Goal: Task Accomplishment & Management: Complete application form

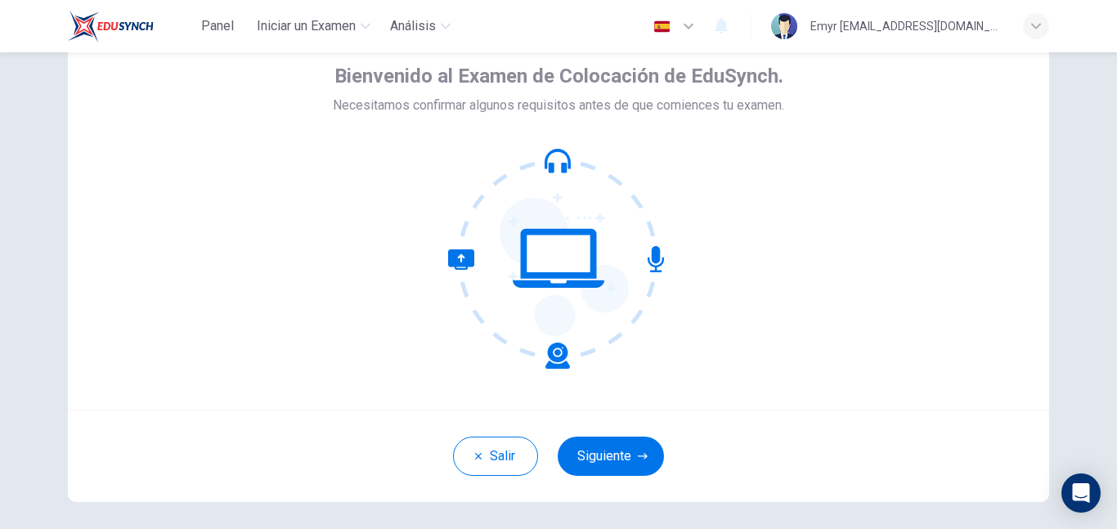
scroll to position [82, 0]
click at [589, 455] on button "Siguiente" at bounding box center [611, 455] width 106 height 39
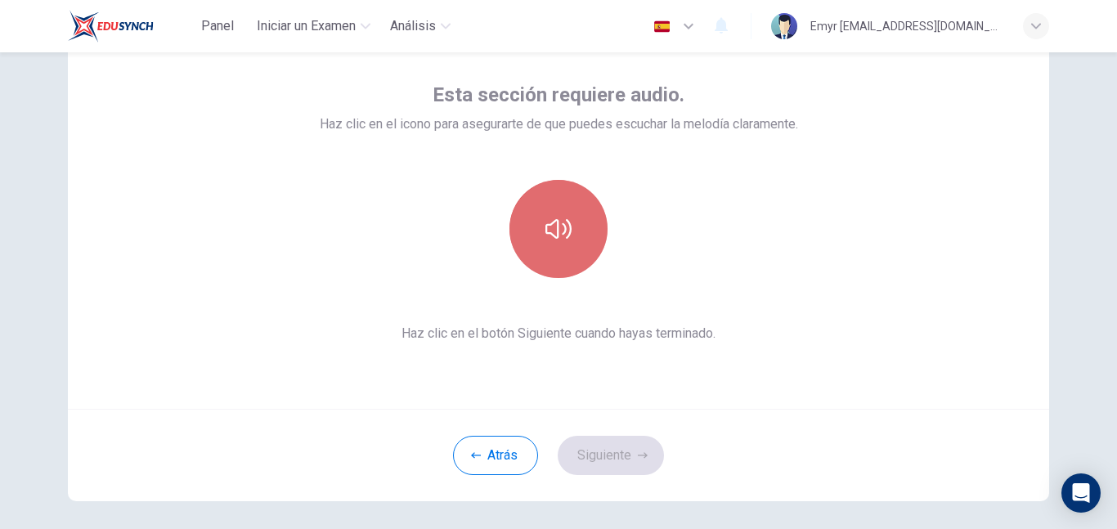
click at [563, 245] on button "button" at bounding box center [558, 229] width 98 height 98
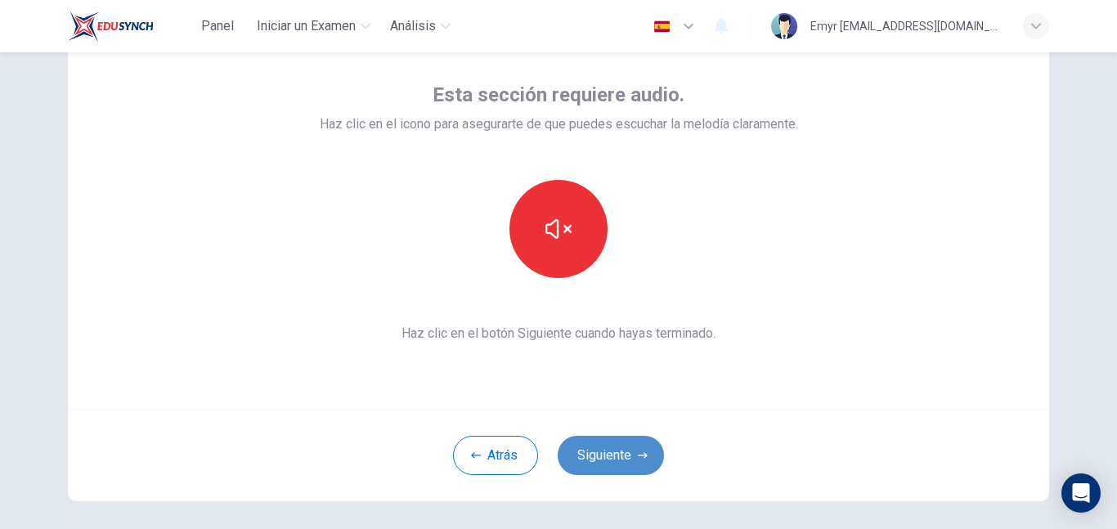
click at [639, 455] on icon "button" at bounding box center [643, 456] width 10 height 10
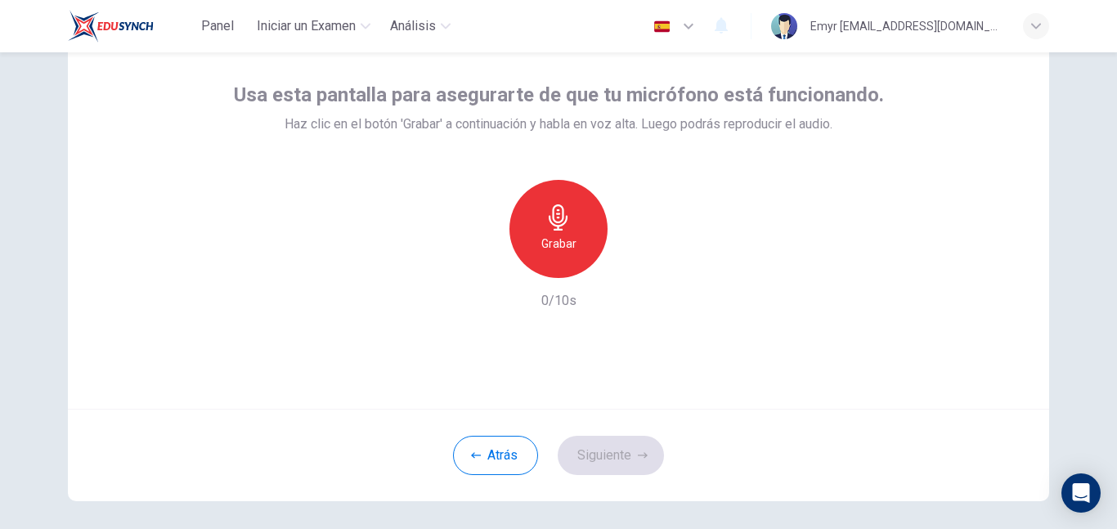
click at [556, 223] on icon "button" at bounding box center [558, 217] width 26 height 26
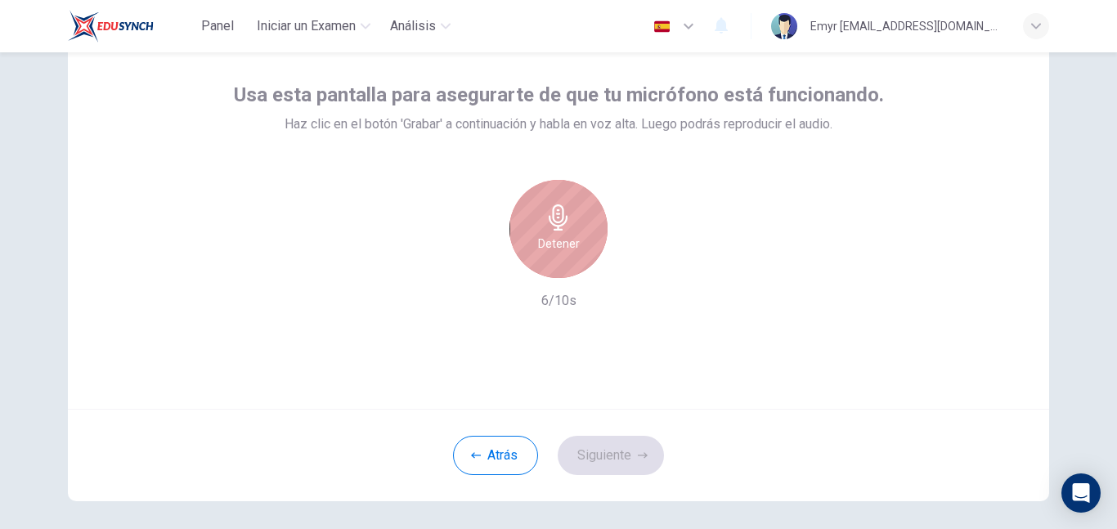
click at [568, 241] on h6 "Detener" at bounding box center [559, 244] width 42 height 20
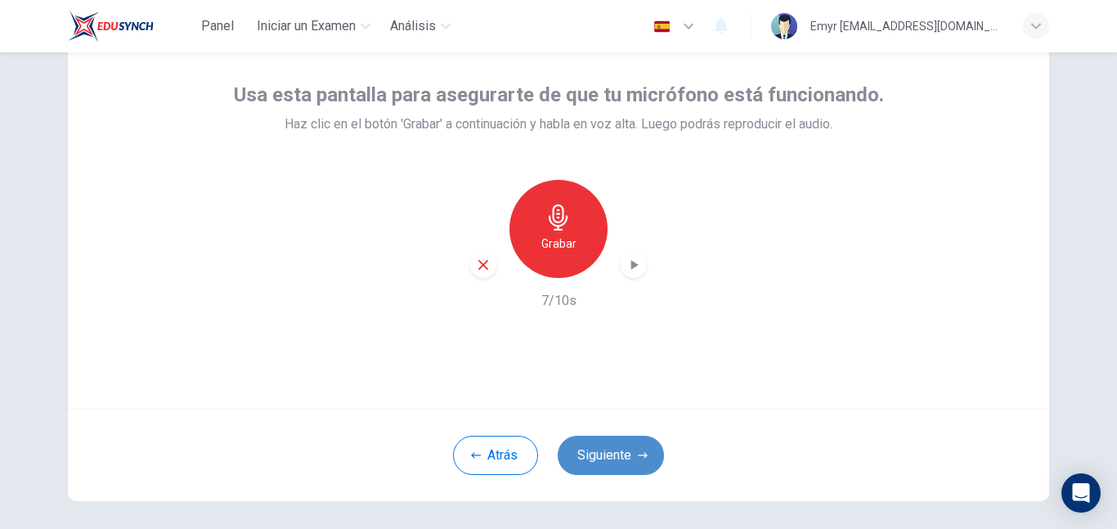
click at [596, 451] on button "Siguiente" at bounding box center [611, 455] width 106 height 39
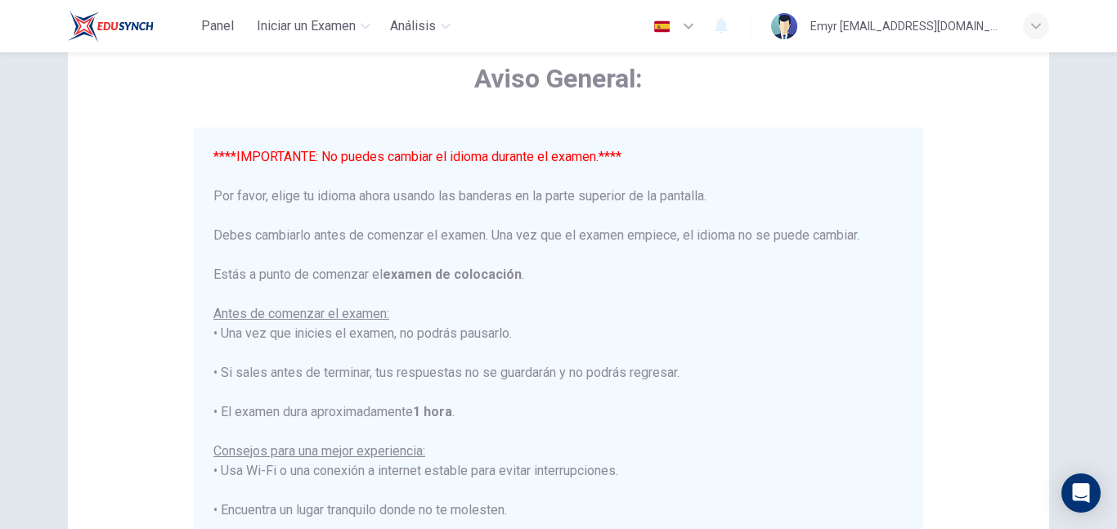
click at [672, 23] on img "button" at bounding box center [662, 26] width 20 height 12
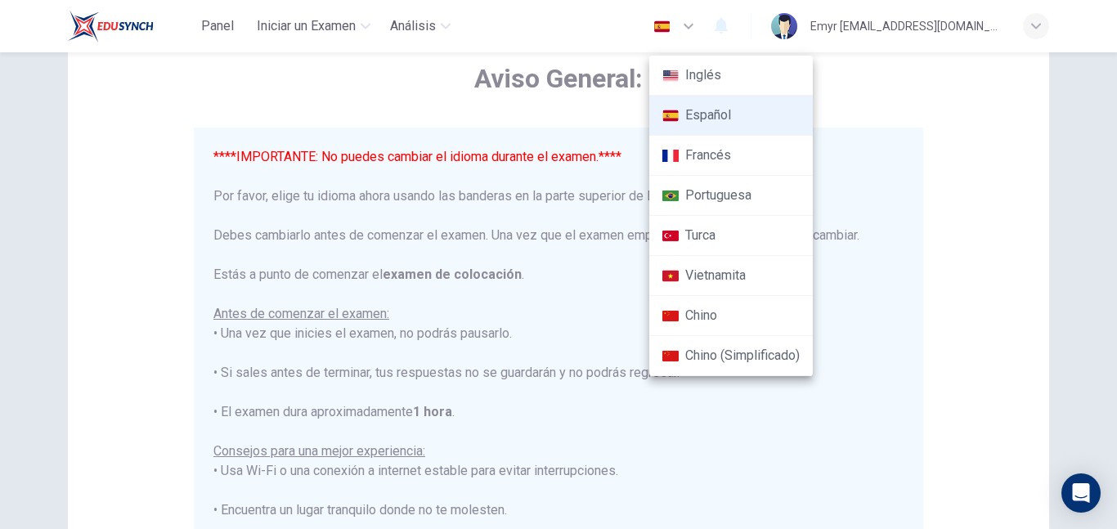
click at [714, 119] on li "Español" at bounding box center [731, 116] width 164 height 40
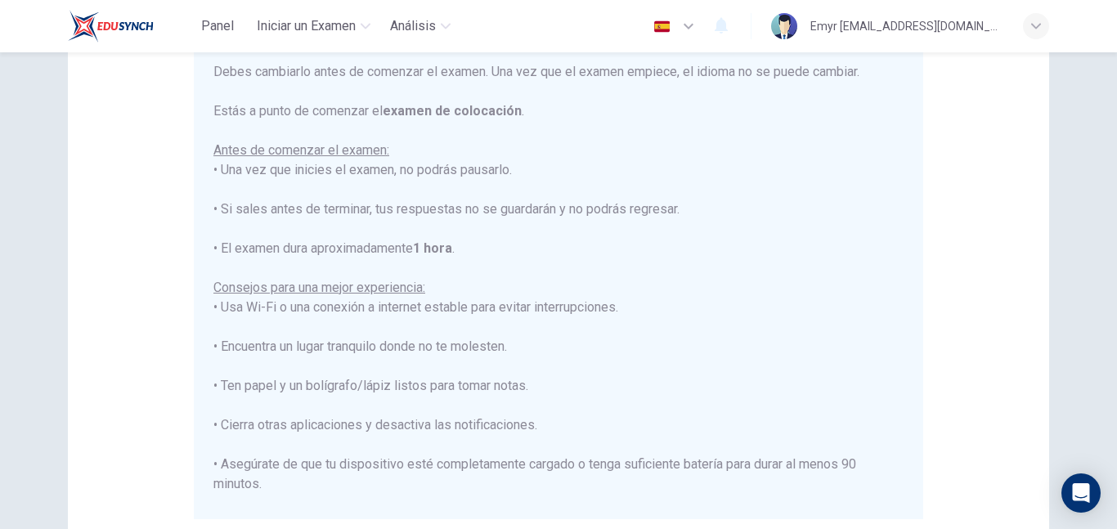
click at [739, 292] on div "****IMPORTANTE: No puedes cambiar el idioma durante el examen.**** Por favor, e…" at bounding box center [558, 298] width 690 height 628
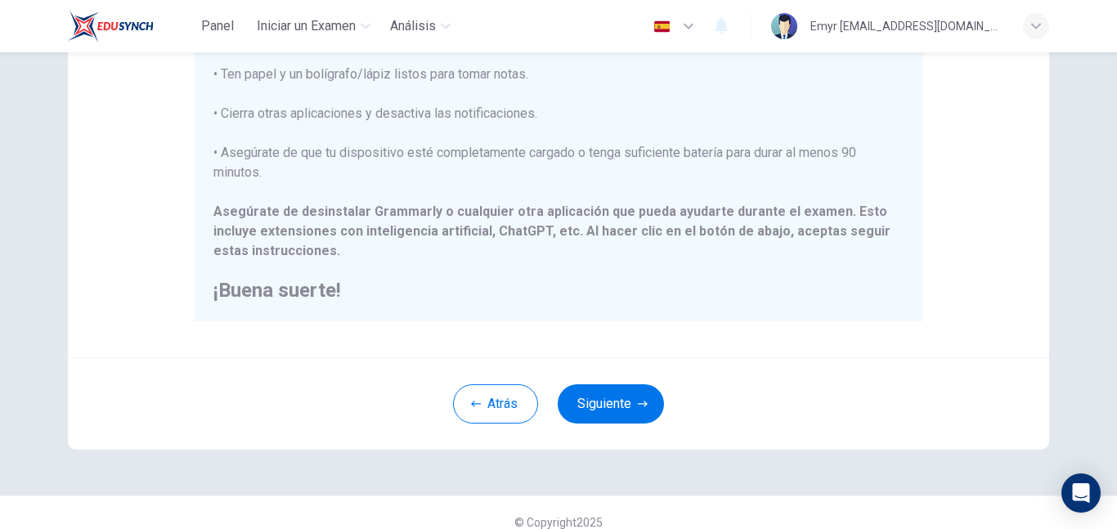
scroll to position [380, 0]
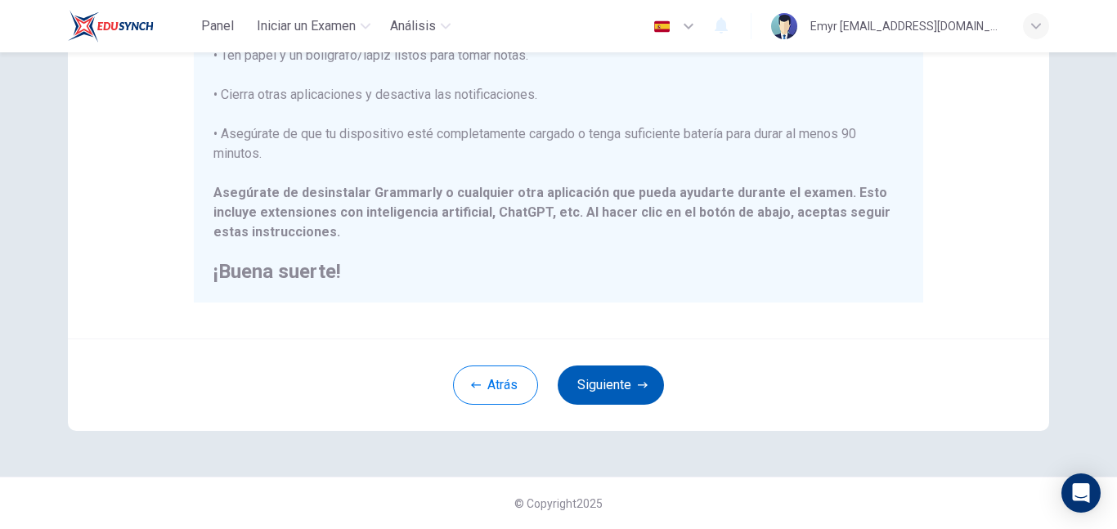
click at [604, 388] on button "Siguiente" at bounding box center [611, 385] width 106 height 39
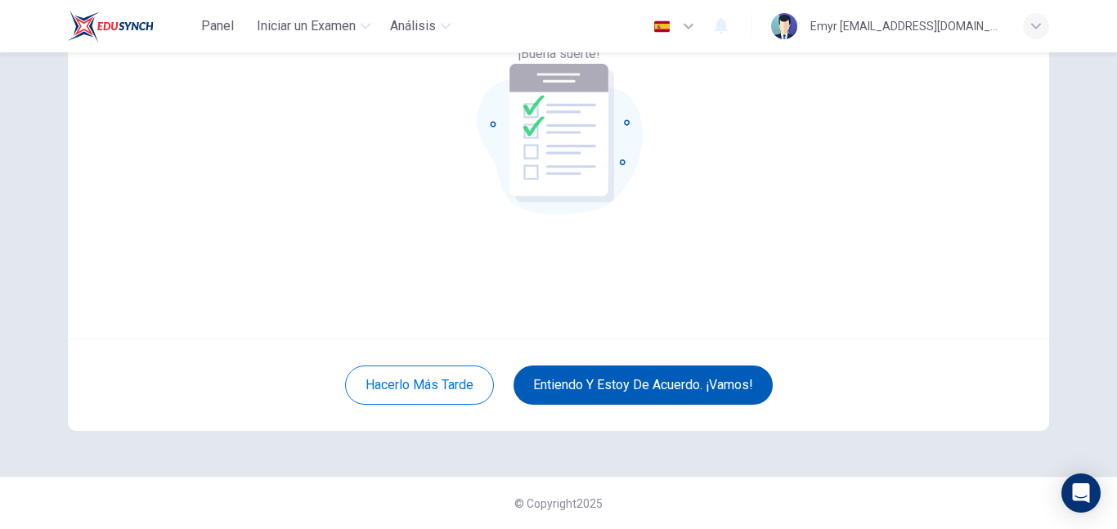
click at [637, 381] on button "Entiendo y estoy de acuerdo. ¡Vamos!" at bounding box center [643, 385] width 259 height 39
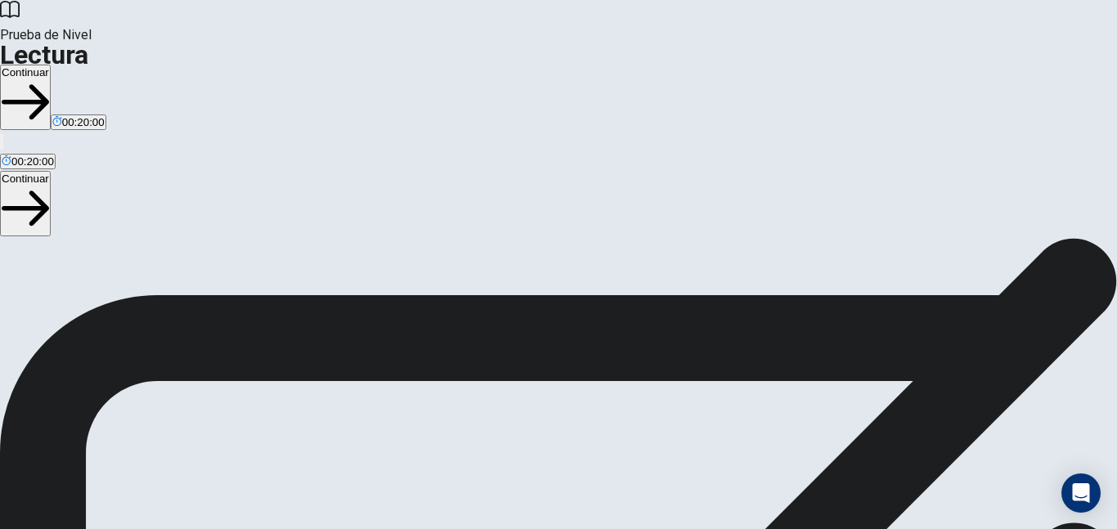
scroll to position [191, 0]
click at [51, 65] on button "Continuar" at bounding box center [25, 97] width 51 height 65
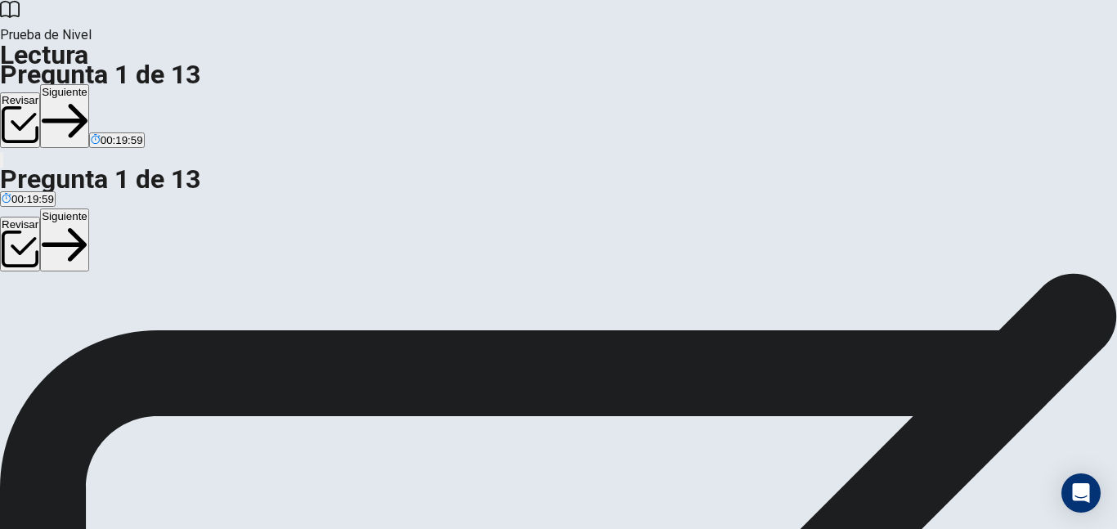
click at [688, 330] on span "Written communication is another vital skill in most professional settings. Ema…" at bounding box center [557, 357] width 1115 height 55
click at [40, 92] on button "Revisar" at bounding box center [20, 119] width 40 height 55
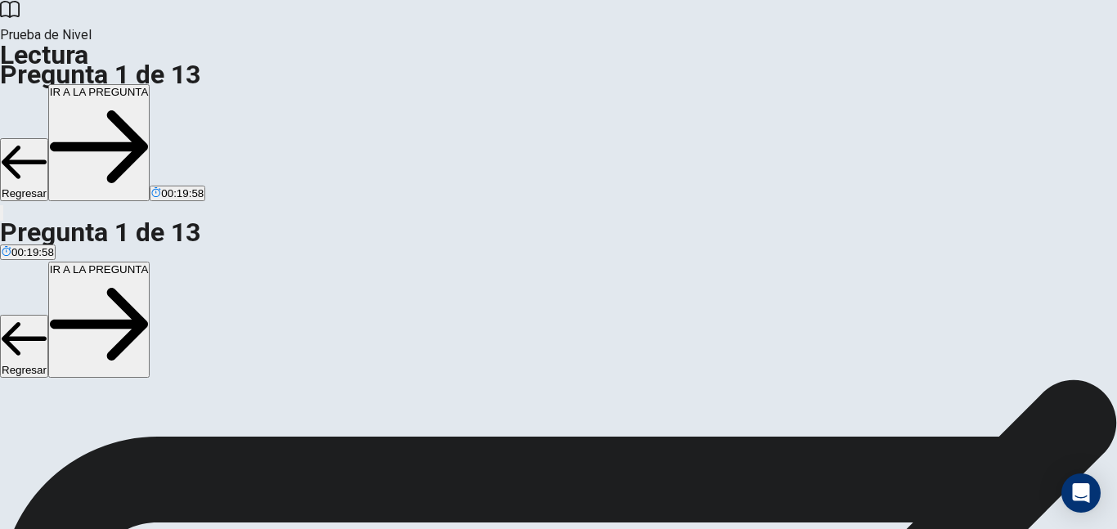
scroll to position [289, 0]
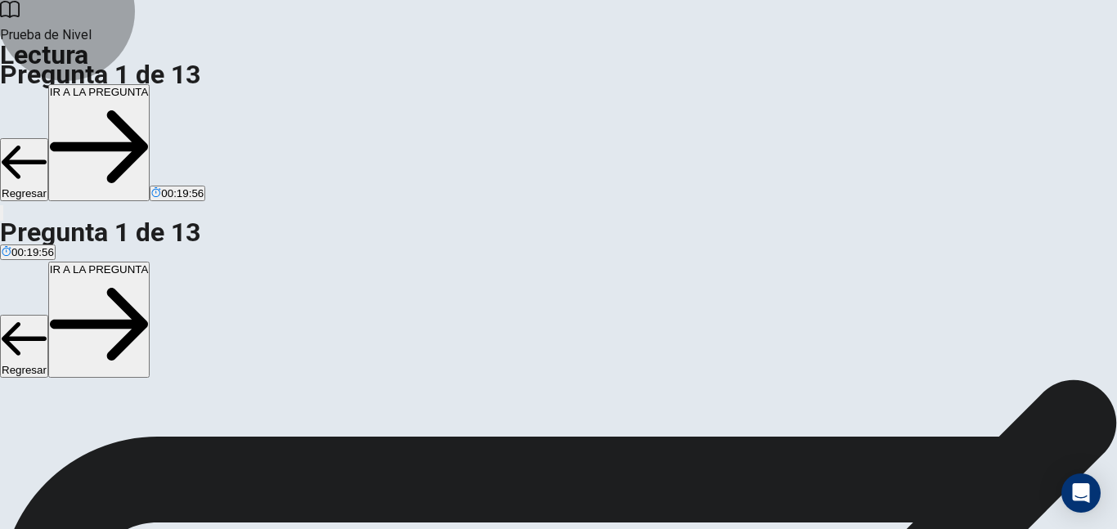
click at [48, 138] on button "Regresar" at bounding box center [24, 169] width 48 height 63
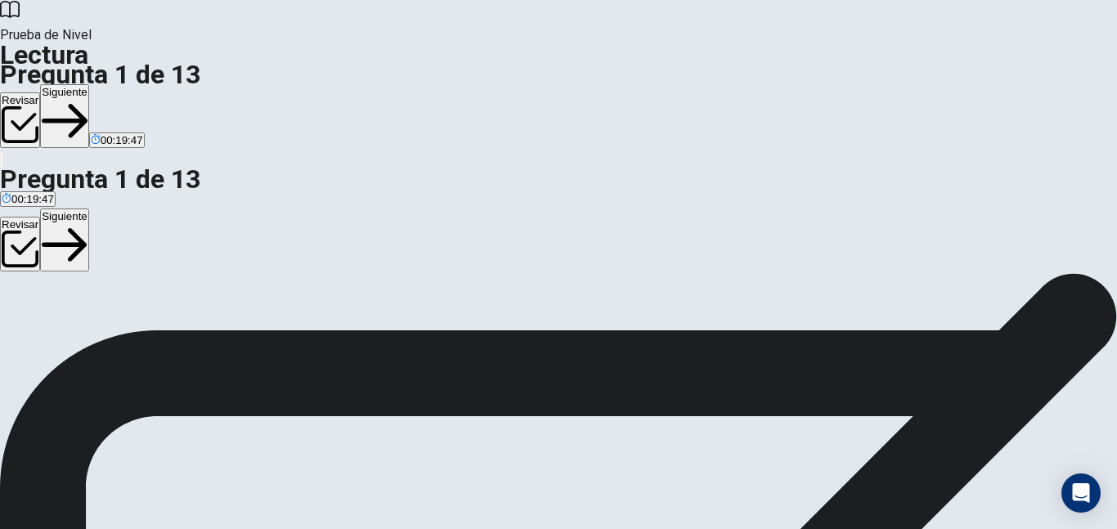
scroll to position [82, 0]
click at [201, 264] on span "It results in better teamwork and increased productivity." at bounding box center [333, 270] width 266 height 12
click at [89, 84] on button "Siguiente" at bounding box center [64, 116] width 49 height 64
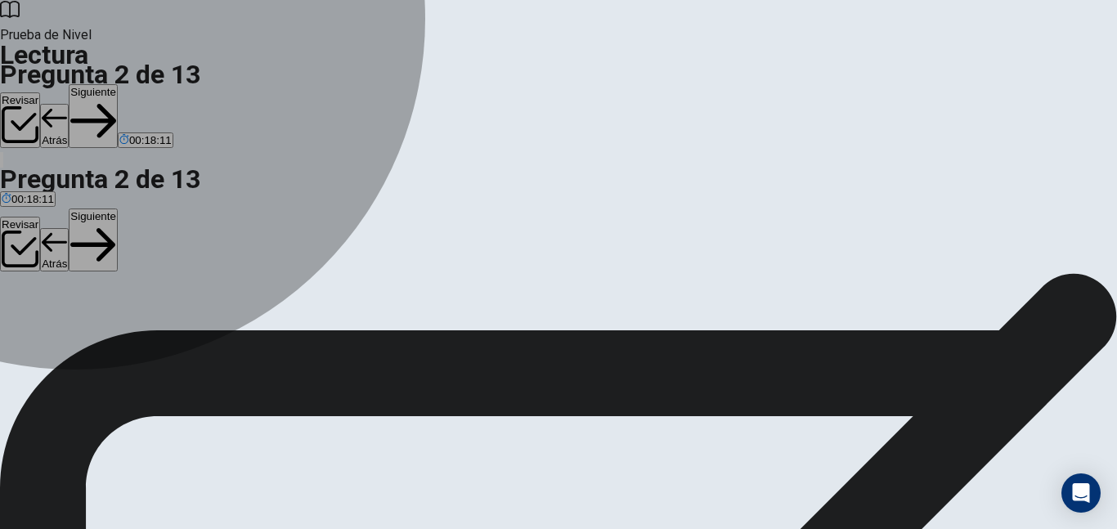
click at [109, 264] on span "competitive" at bounding box center [81, 270] width 55 height 12
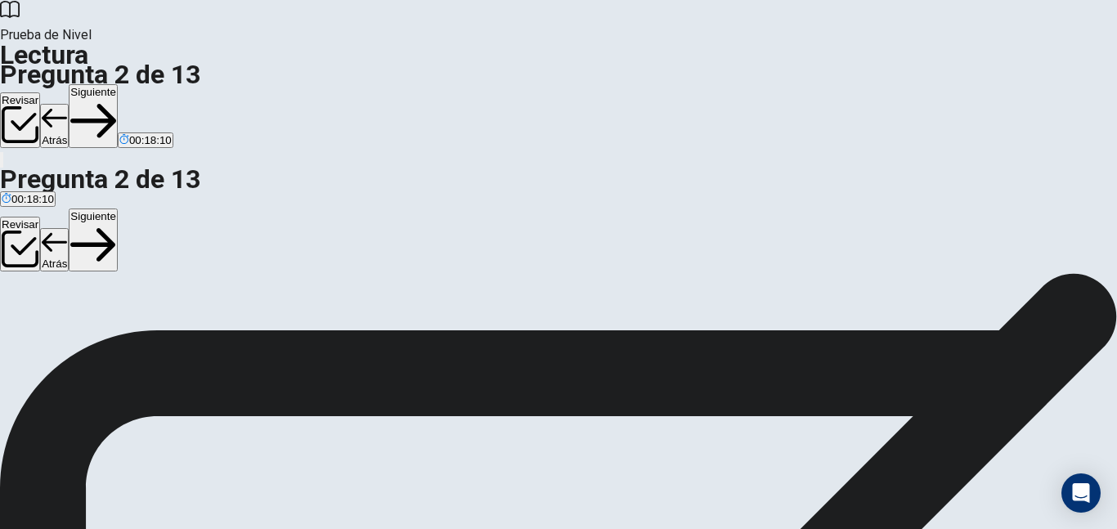
click at [167, 264] on span "rapidly moving" at bounding box center [147, 270] width 70 height 12
click at [118, 84] on button "Siguiente" at bounding box center [93, 116] width 49 height 64
click at [227, 264] on span "Paying attention to body language." at bounding box center [311, 270] width 168 height 12
click at [118, 84] on button "Siguiente" at bounding box center [93, 116] width 49 height 64
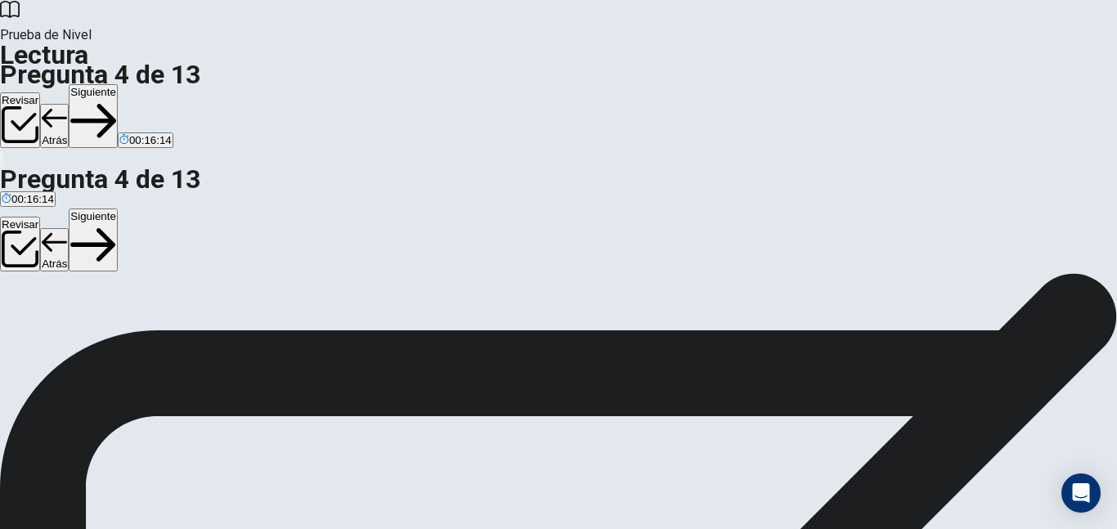
click at [347, 265] on span "By offering training programs." at bounding box center [418, 270] width 143 height 12
click at [118, 84] on button "Siguiente" at bounding box center [93, 116] width 49 height 64
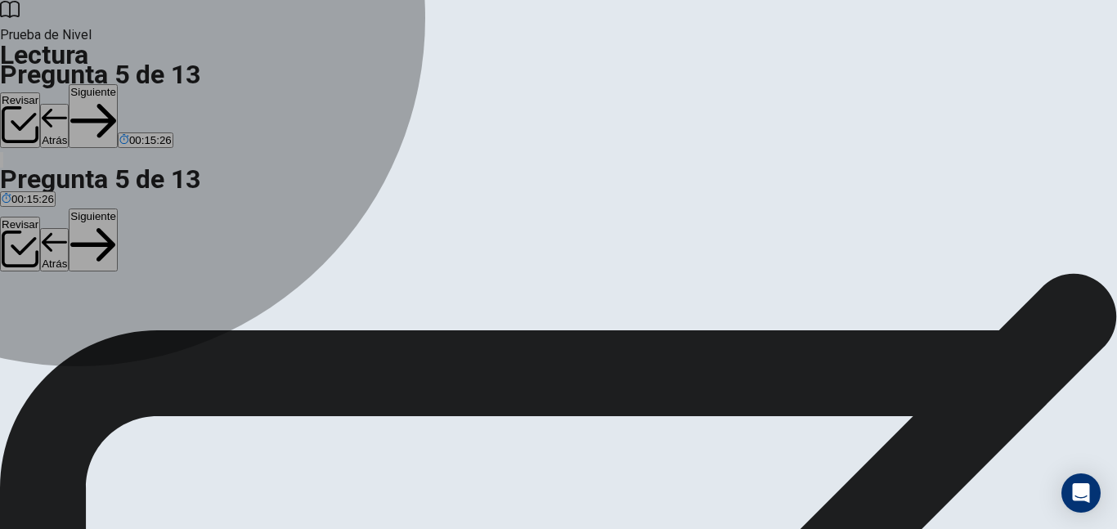
click at [123, 264] on span "communicate" at bounding box center [91, 270] width 65 height 12
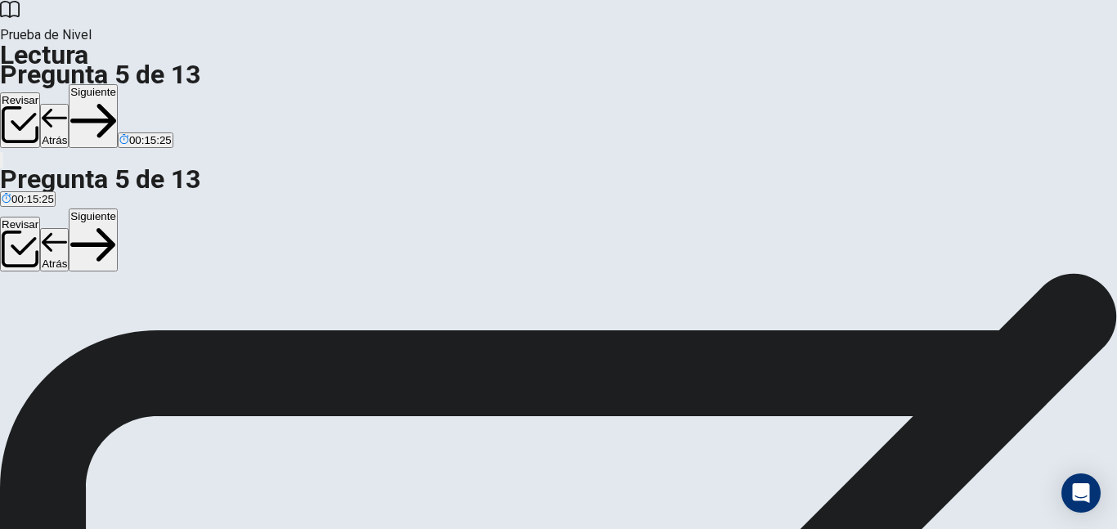
click at [118, 84] on button "Siguiente" at bounding box center [93, 116] width 49 height 64
click at [639, 276] on span "Ensuring everyone contributes to video call conversations." at bounding box center [779, 270] width 281 height 12
click at [118, 84] on button "Siguiente" at bounding box center [93, 116] width 49 height 64
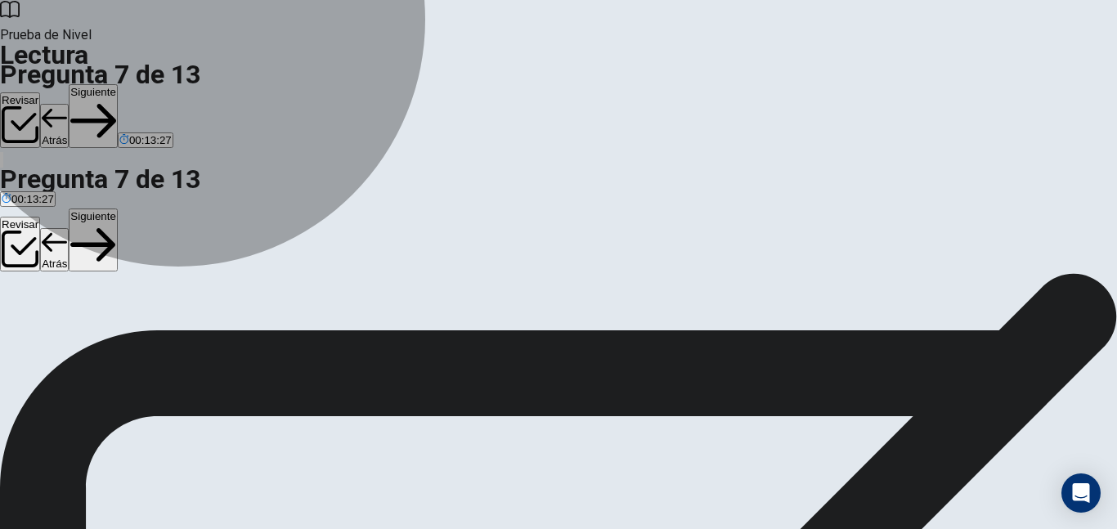
click at [276, 264] on span "A lack of information sharing between departments." at bounding box center [263, 270] width 248 height 12
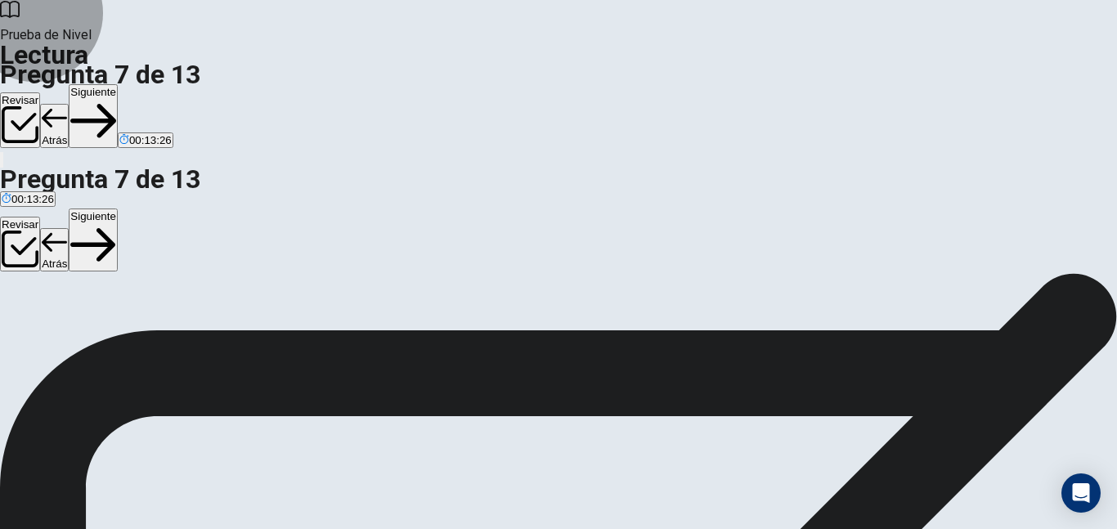
click at [118, 84] on button "Siguiente" at bounding box center [93, 116] width 49 height 64
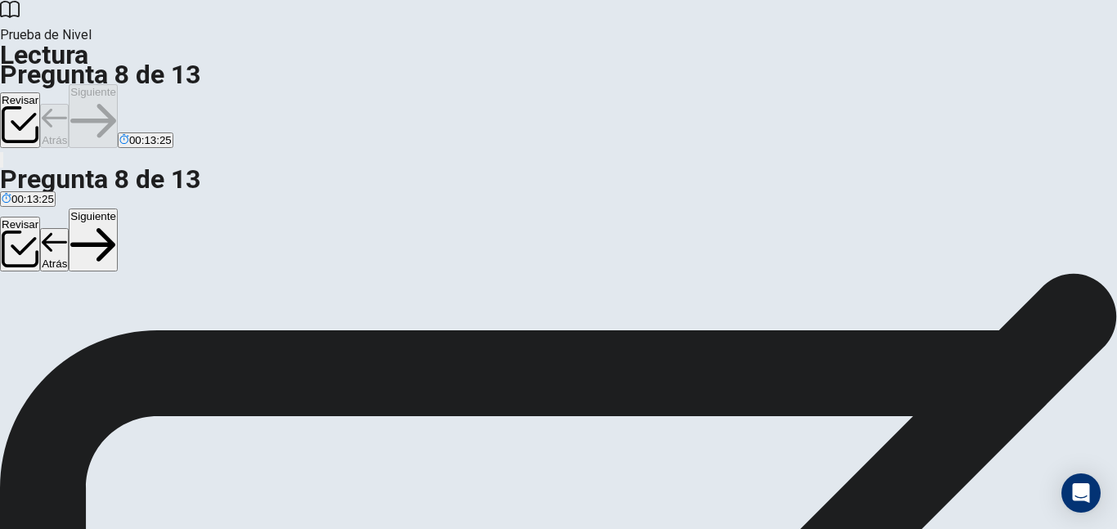
scroll to position [244, 0]
click at [161, 276] on span "essential" at bounding box center [153, 270] width 43 height 12
click at [118, 84] on button "Siguiente" at bounding box center [93, 116] width 49 height 64
click at [452, 227] on div "Question 9 Which of the sentences below best expresses the essential informatio…" at bounding box center [558, 178] width 1117 height 98
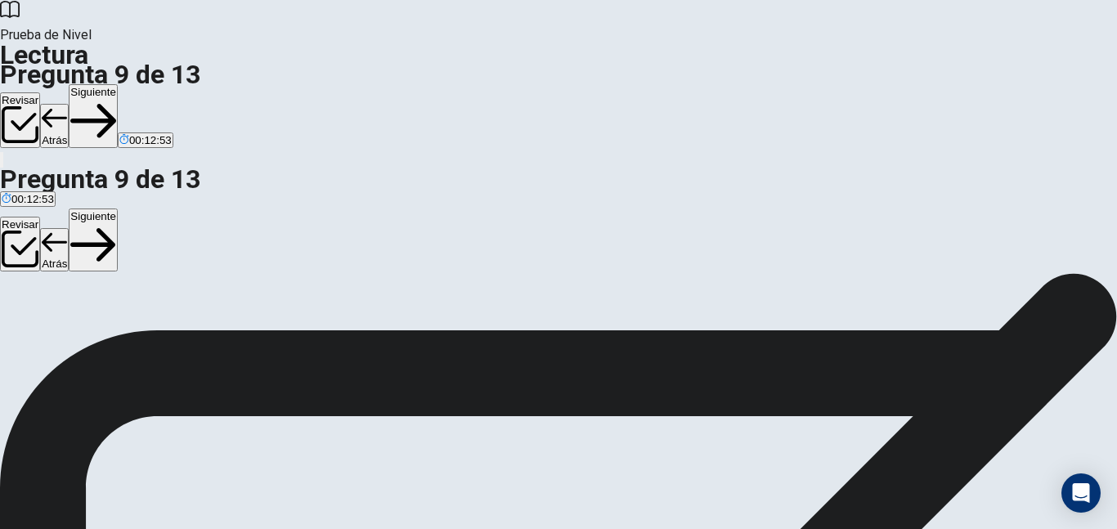
scroll to position [82, 0]
click at [370, 264] on span "Effective communication among coworkers can lead to increased trust and support." at bounding box center [570, 270] width 401 height 12
click at [118, 84] on button "Siguiente" at bounding box center [93, 116] width 49 height 64
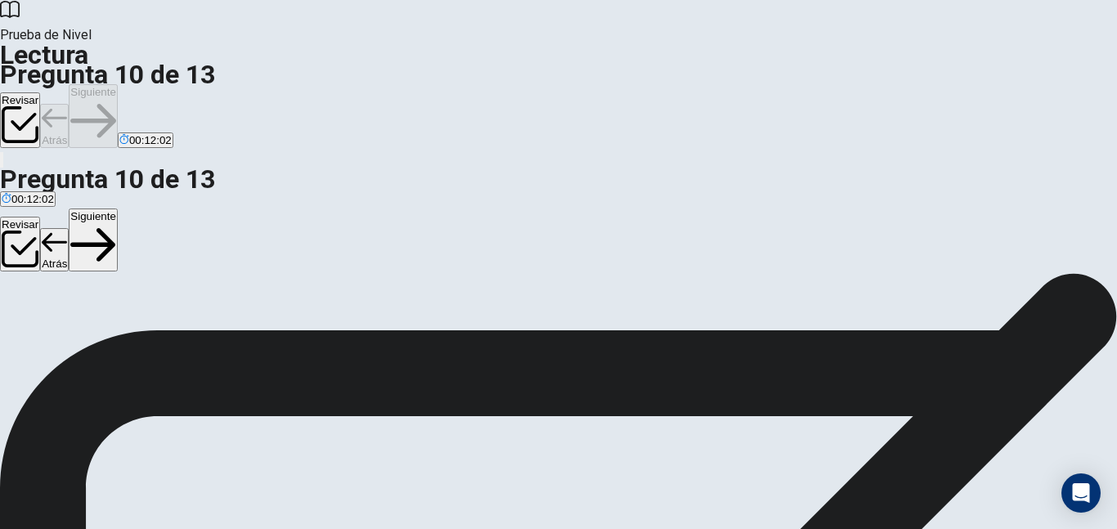
scroll to position [243, 0]
click at [118, 84] on button "Siguiente" at bounding box center [93, 116] width 49 height 64
click at [370, 264] on span "They value employee well-being and collaboration." at bounding box center [478, 270] width 244 height 12
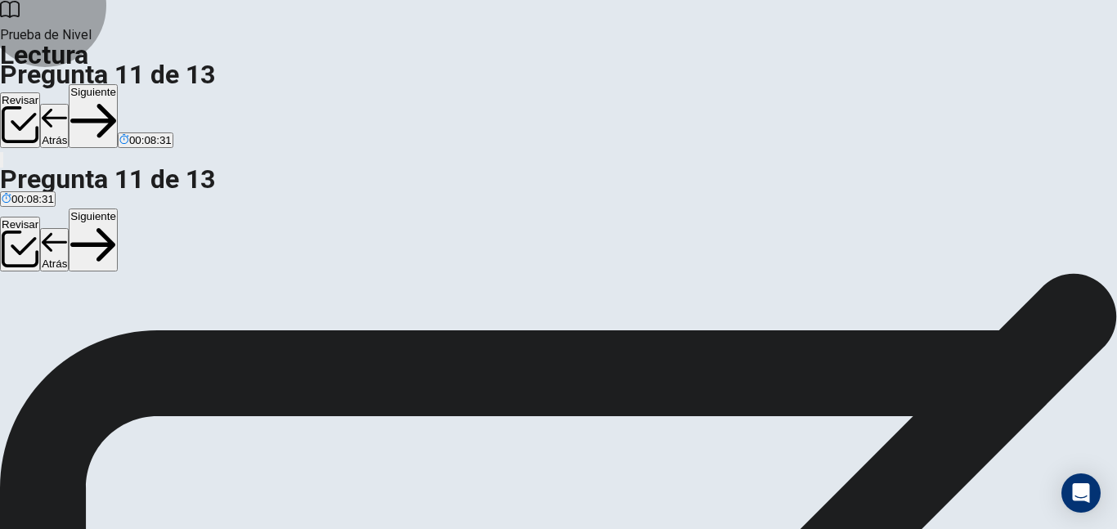
click at [118, 84] on button "Siguiente" at bounding box center [93, 116] width 49 height 64
click at [380, 152] on div "Question 12 Which of the following technologies is mentioned in the passage as …" at bounding box center [558, 117] width 1117 height 69
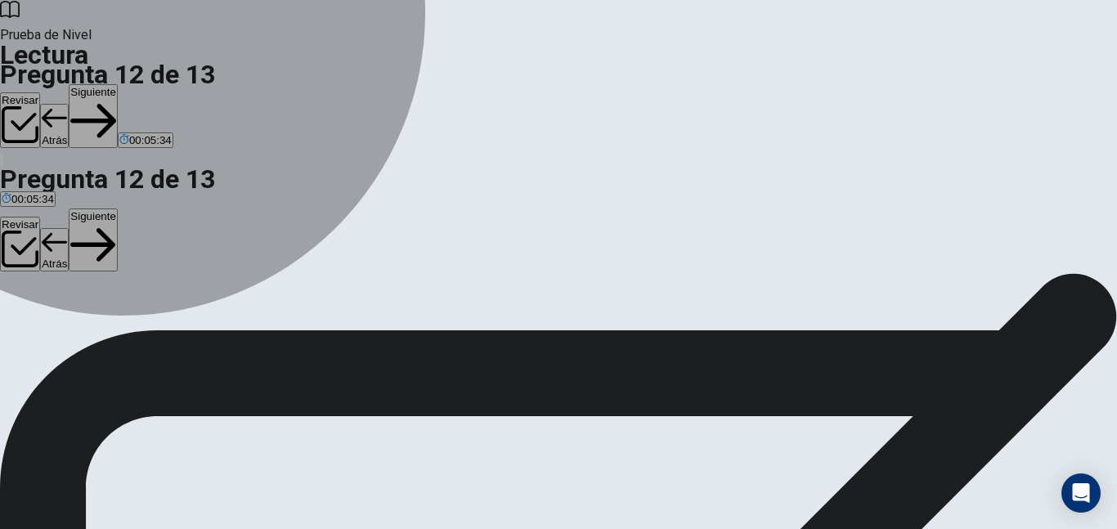
click at [353, 346] on span "Collaborative online tools." at bounding box center [415, 352] width 125 height 12
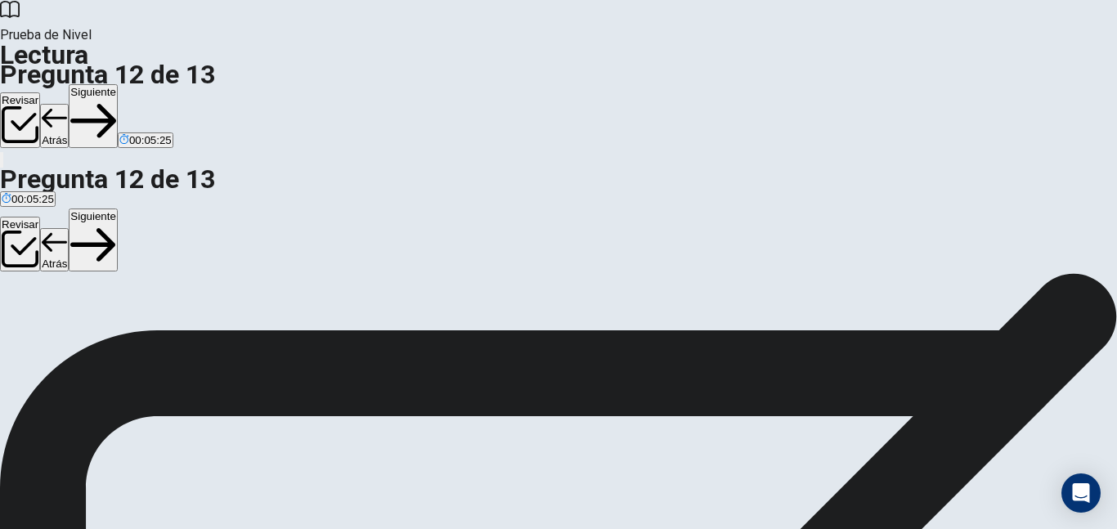
scroll to position [82, 0]
click at [118, 84] on button "Siguiente" at bounding box center [93, 116] width 49 height 64
drag, startPoint x: 192, startPoint y: 338, endPoint x: 215, endPoint y: 330, distance: 24.3
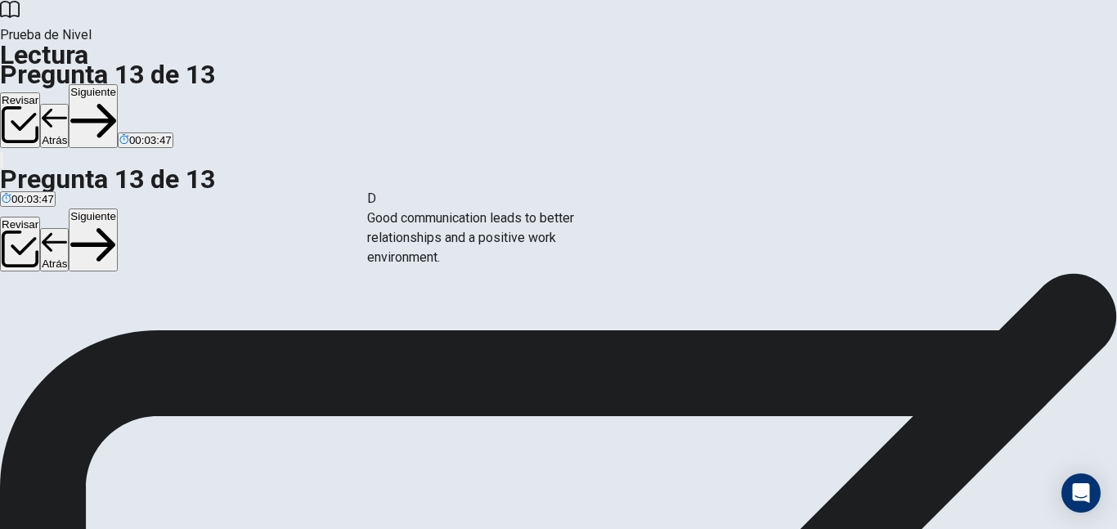
drag, startPoint x: 193, startPoint y: 332, endPoint x: 469, endPoint y: 215, distance: 300.1
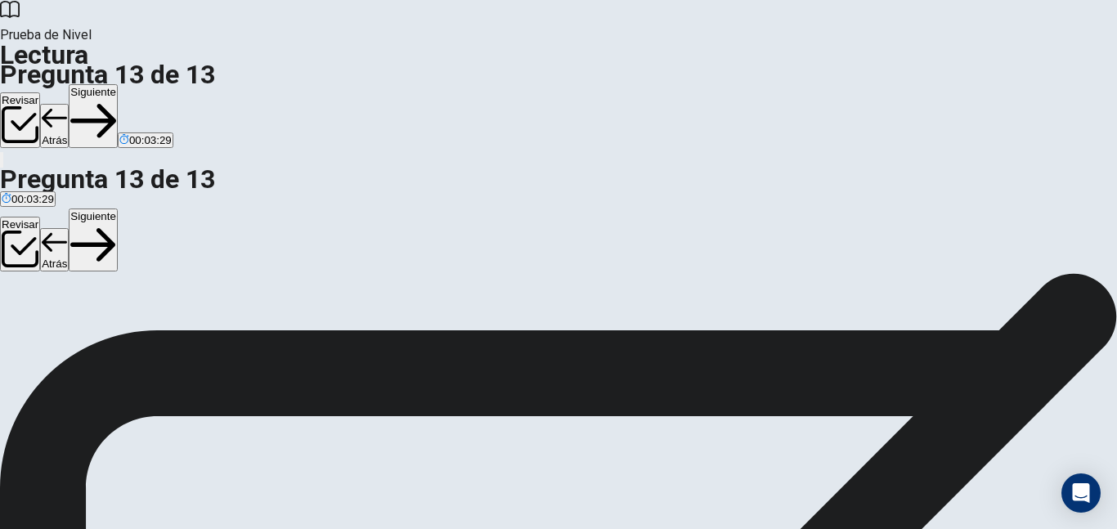
scroll to position [0, 0]
drag, startPoint x: 187, startPoint y: 364, endPoint x: 489, endPoint y: 397, distance: 303.6
drag, startPoint x: 196, startPoint y: 201, endPoint x: 523, endPoint y: 342, distance: 356.0
click at [118, 84] on button "Siguiente" at bounding box center [93, 116] width 49 height 64
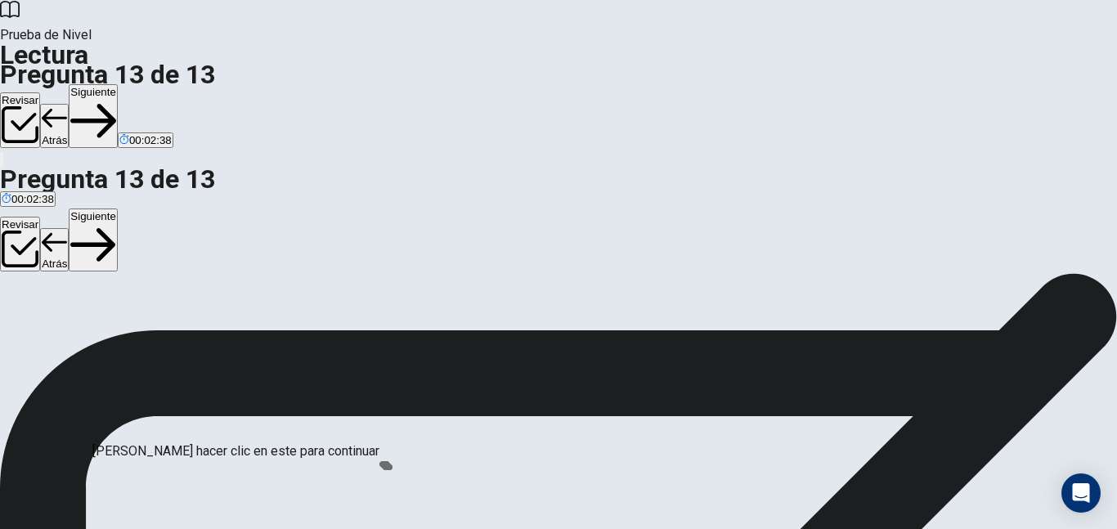
scroll to position [107, 0]
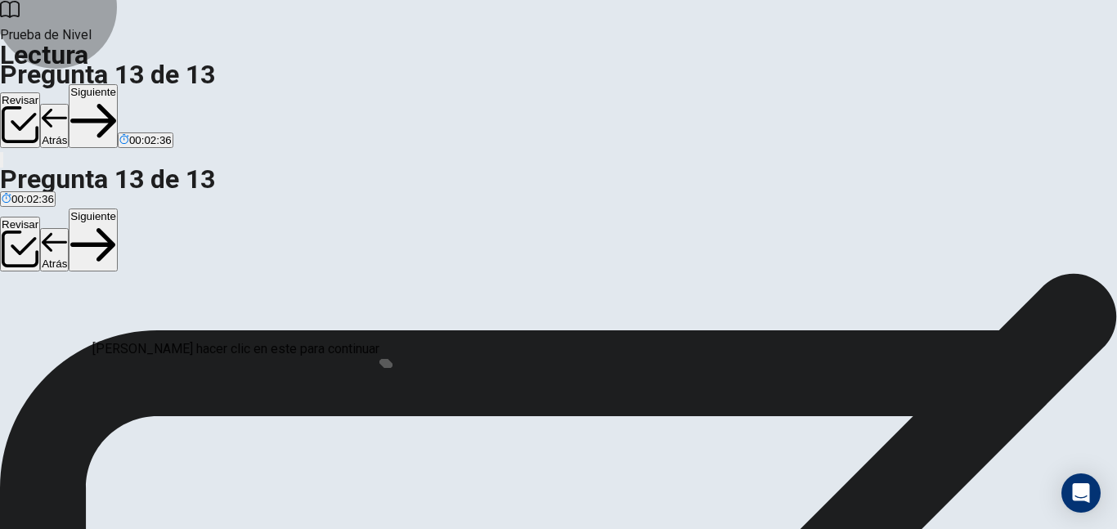
click at [40, 92] on button "Revisar" at bounding box center [20, 119] width 40 height 55
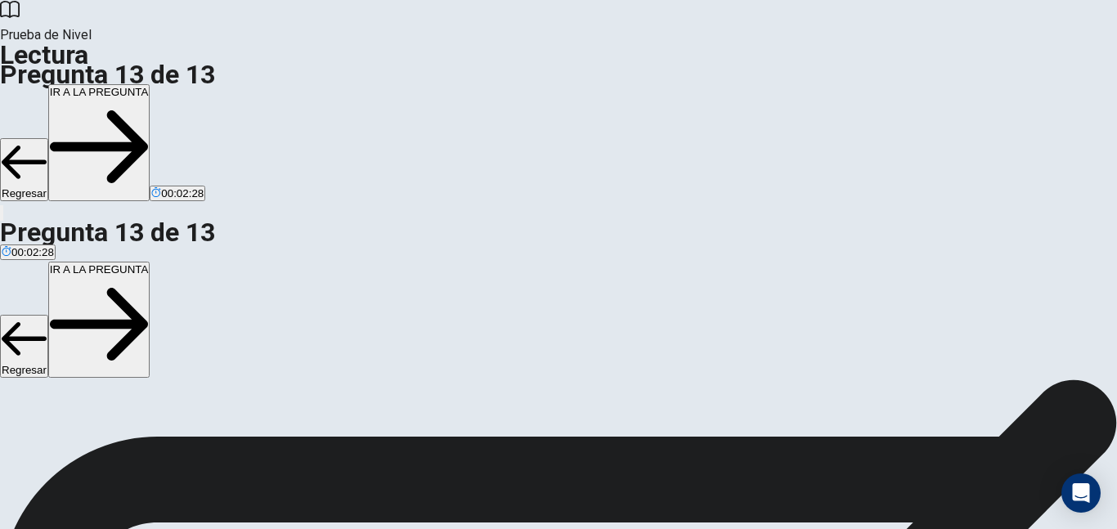
scroll to position [162, 0]
click at [150, 84] on button "IR A LA PREGUNTA" at bounding box center [99, 142] width 102 height 117
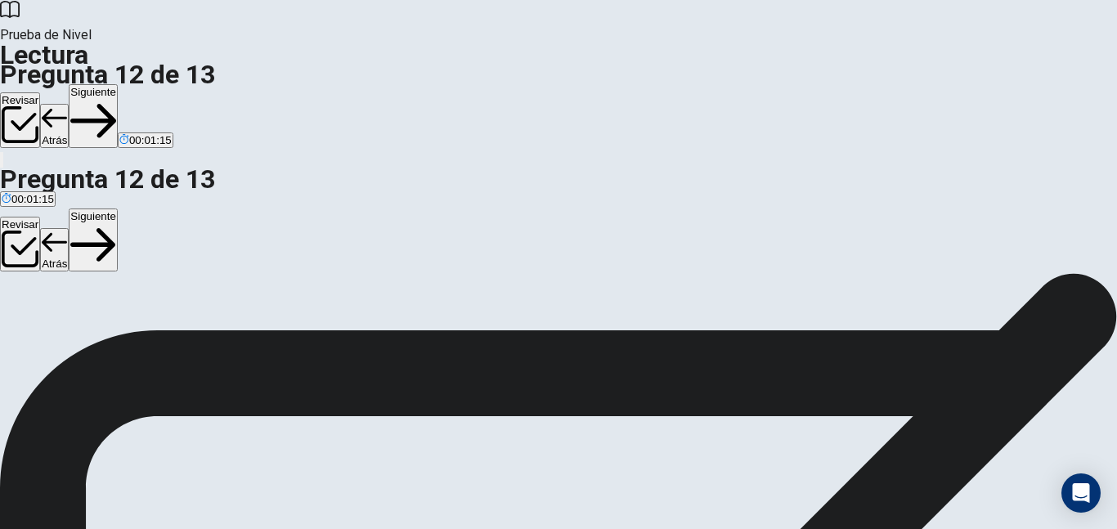
scroll to position [245, 0]
click at [118, 84] on button "Siguiente" at bounding box center [93, 116] width 49 height 64
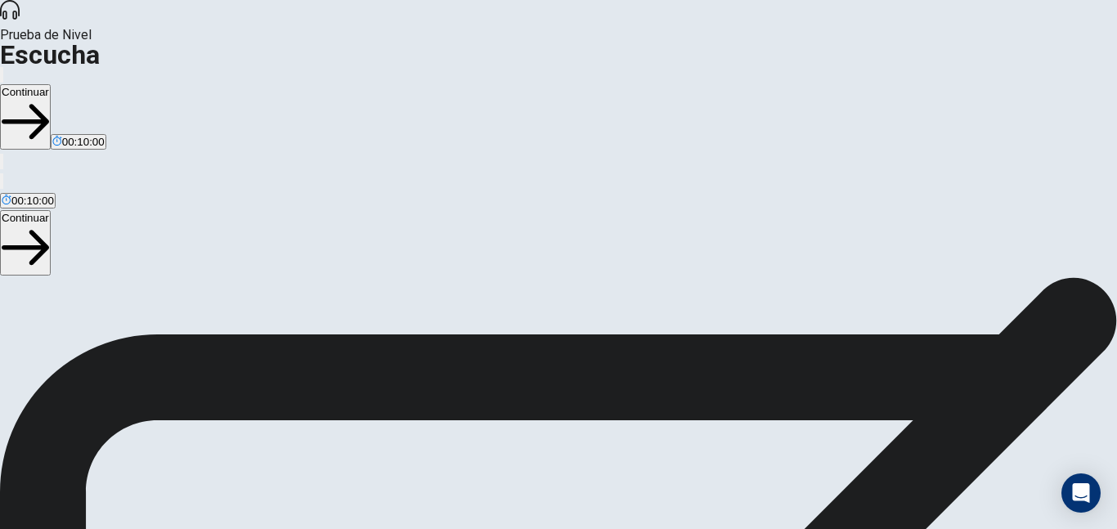
scroll to position [245, 0]
click at [51, 84] on button "Continuar" at bounding box center [25, 116] width 51 height 65
click at [2, 79] on icon "button" at bounding box center [2, 79] width 0 height 0
type input "0.9"
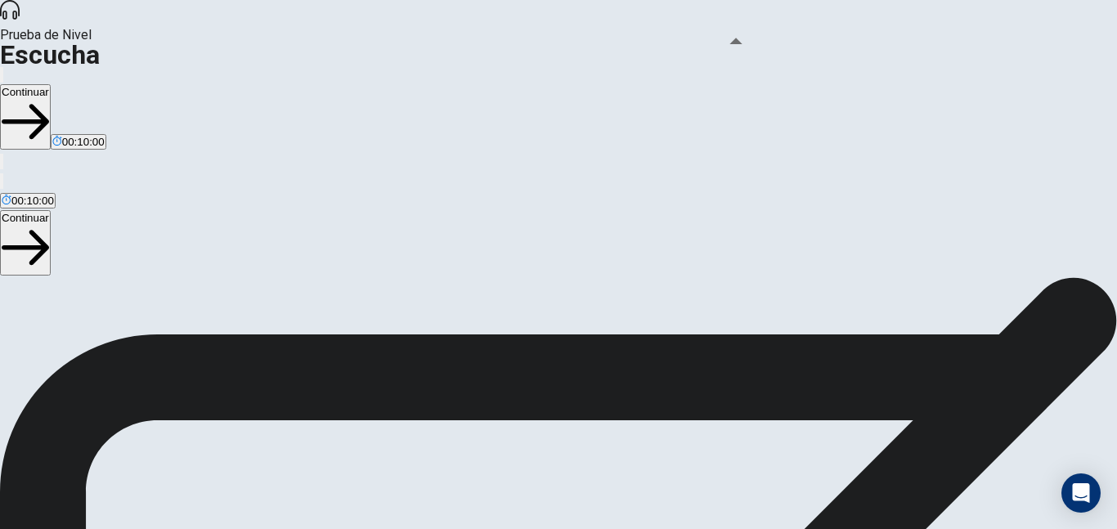
click at [699, 44] on span at bounding box center [699, 44] width 0 height 0
click at [51, 84] on button "Continuar" at bounding box center [25, 116] width 51 height 65
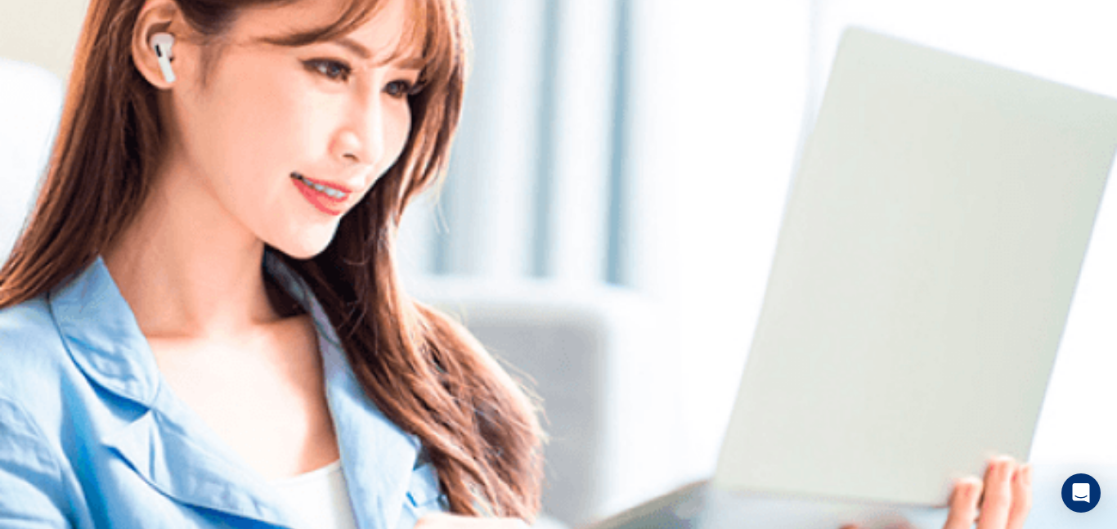
scroll to position [0, 0]
click at [2, 79] on icon "button" at bounding box center [2, 79] width 0 height 0
type input "0.8"
click at [652, 44] on span at bounding box center [652, 44] width 0 height 0
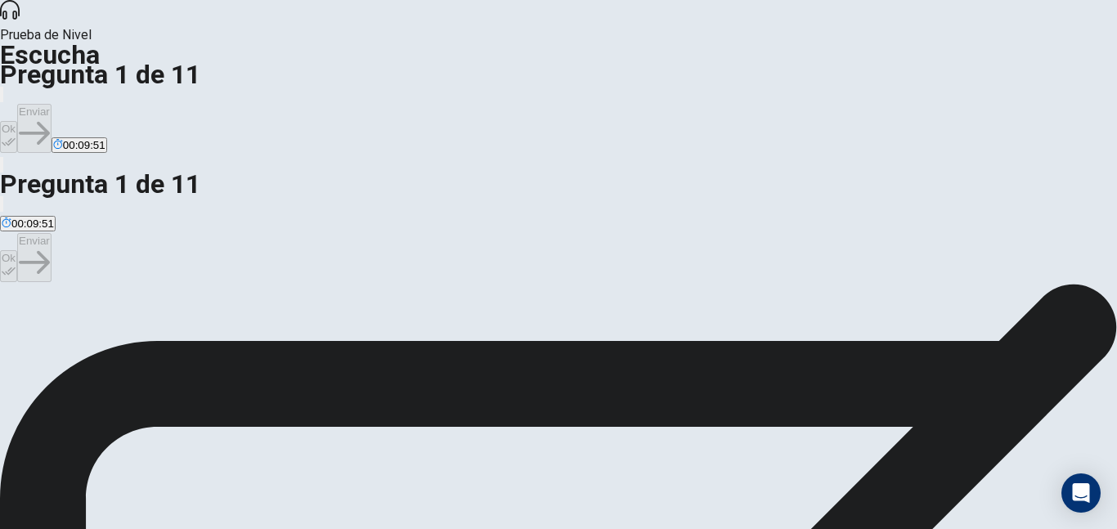
click at [436, 349] on span "A quarterly report presentation." at bounding box center [473, 343] width 150 height 12
click at [17, 121] on button "Ok" at bounding box center [8, 137] width 17 height 32
click at [52, 104] on button "Enviar" at bounding box center [34, 128] width 34 height 49
click at [618, 349] on span "Growth in the west and declines in the east." at bounding box center [723, 343] width 211 height 12
click at [17, 121] on button "Ok" at bounding box center [8, 137] width 17 height 32
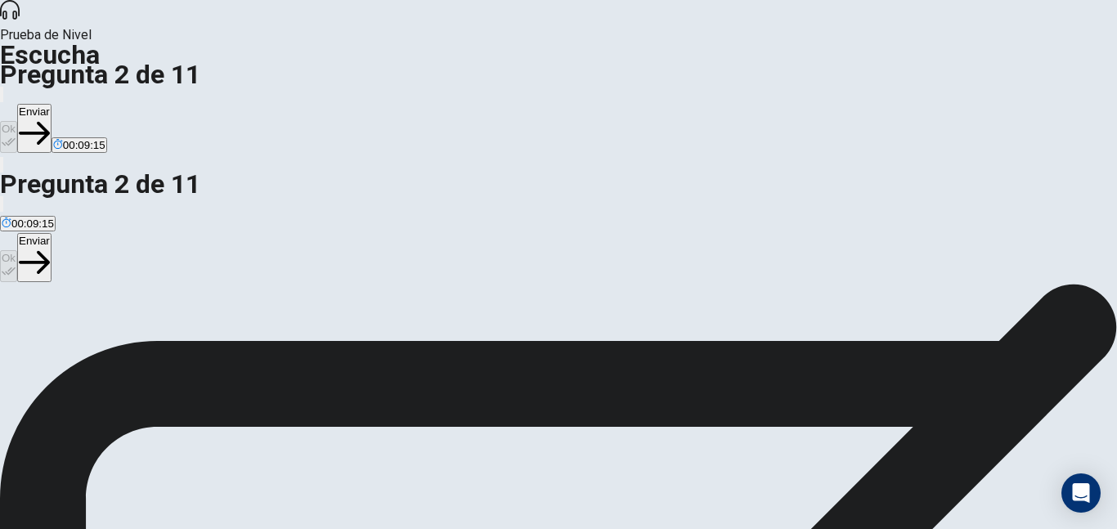
click at [52, 104] on button "Enviar" at bounding box center [34, 128] width 34 height 49
click at [493, 349] on span "Adding a slide with reasons and strategies for improvement." at bounding box center [637, 343] width 289 height 12
click at [17, 121] on button "Ok" at bounding box center [8, 137] width 17 height 32
click at [52, 104] on button "Enviar" at bounding box center [34, 128] width 34 height 49
click at [168, 337] on span "Not mentioned in the presentation." at bounding box center [85, 343] width 167 height 12
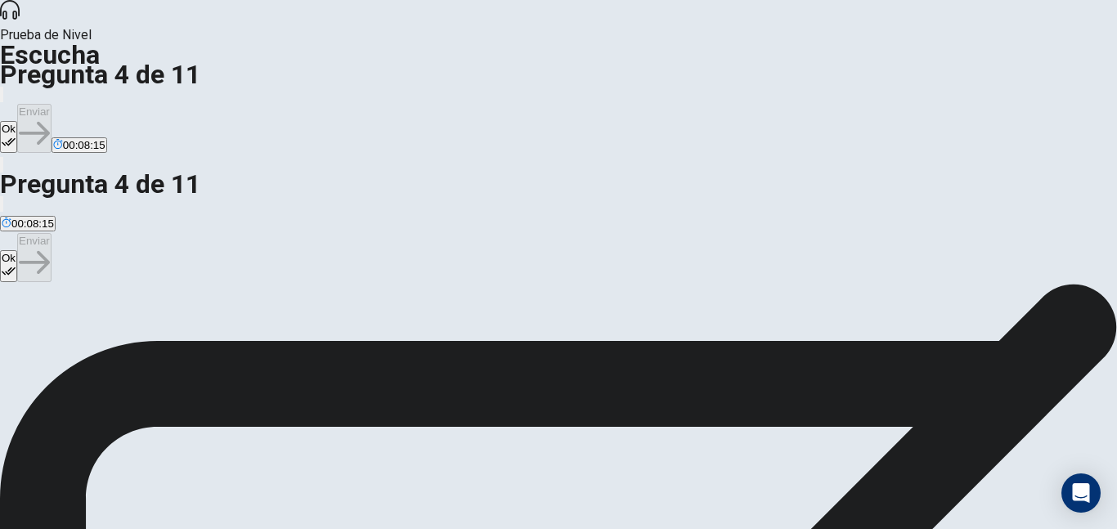
click at [399, 339] on span "Meeting expectations." at bounding box center [346, 343] width 106 height 12
click at [16, 135] on icon "button" at bounding box center [9, 142] width 14 height 14
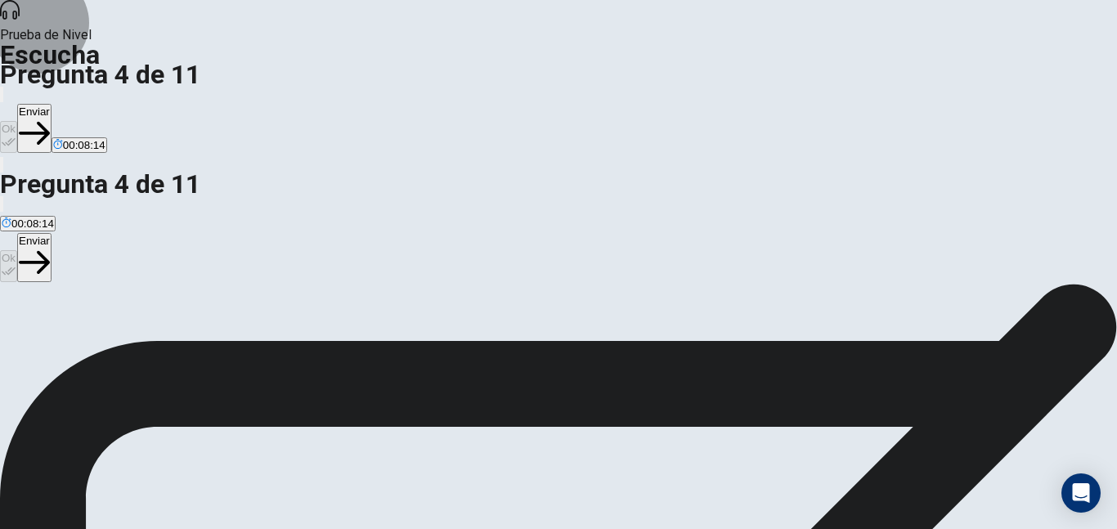
click at [52, 104] on button "Enviar" at bounding box center [34, 128] width 34 height 49
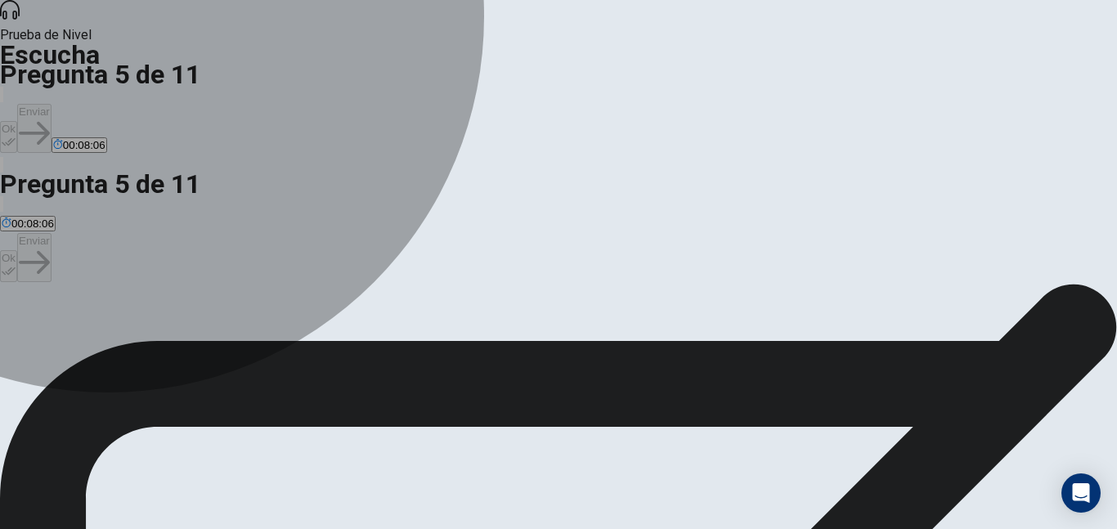
click at [330, 337] on span "Client testimonials." at bounding box center [285, 343] width 92 height 12
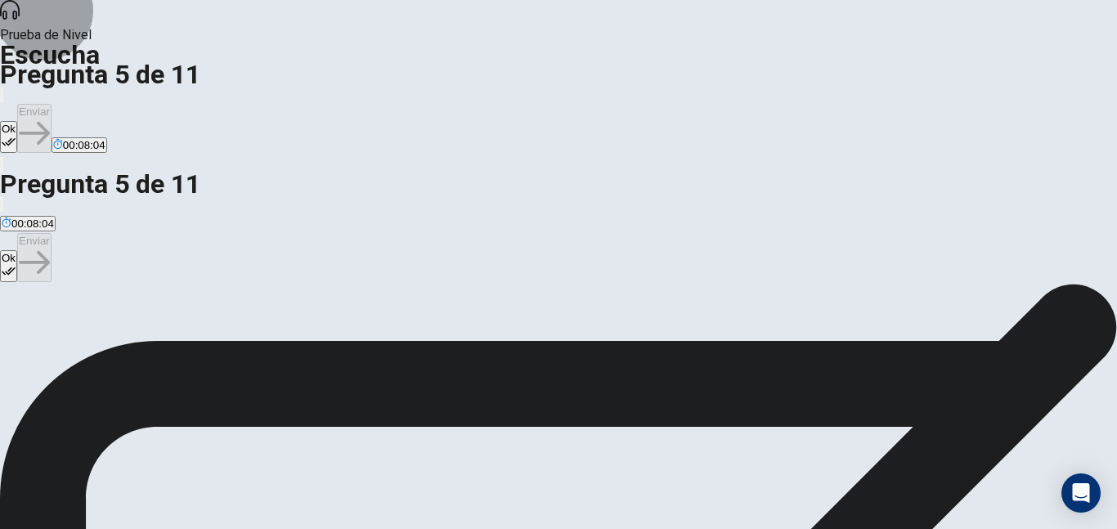
click at [17, 121] on button "Ok" at bounding box center [8, 137] width 17 height 32
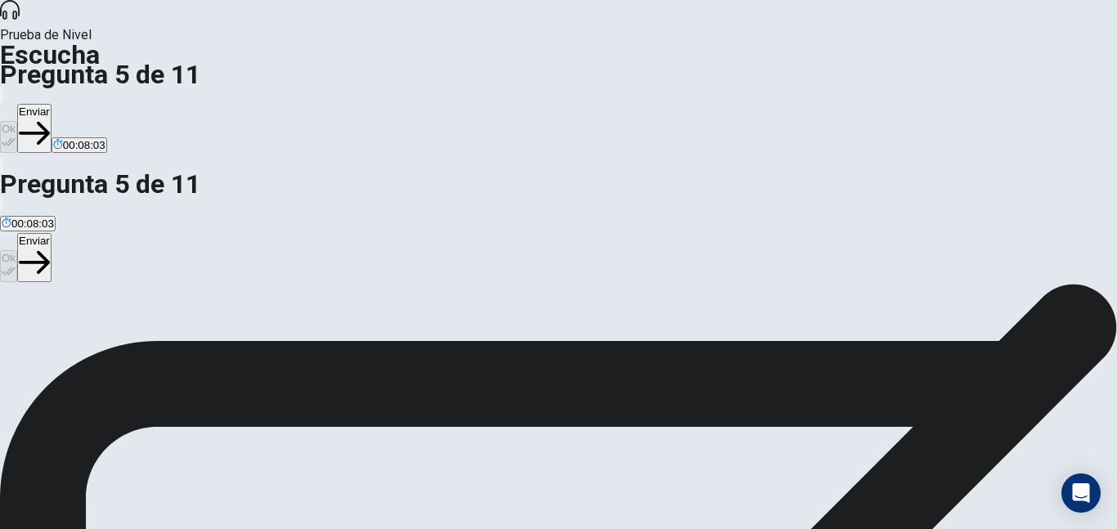
click at [52, 104] on button "Enviar" at bounding box center [34, 128] width 34 height 49
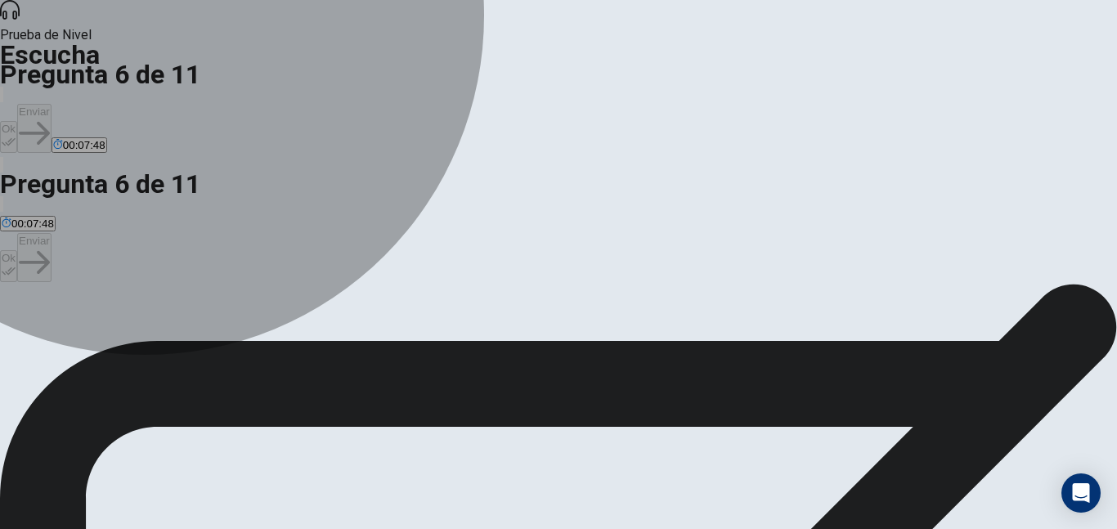
click at [166, 337] on span "Setting up the presentation slides." at bounding box center [84, 343] width 164 height 12
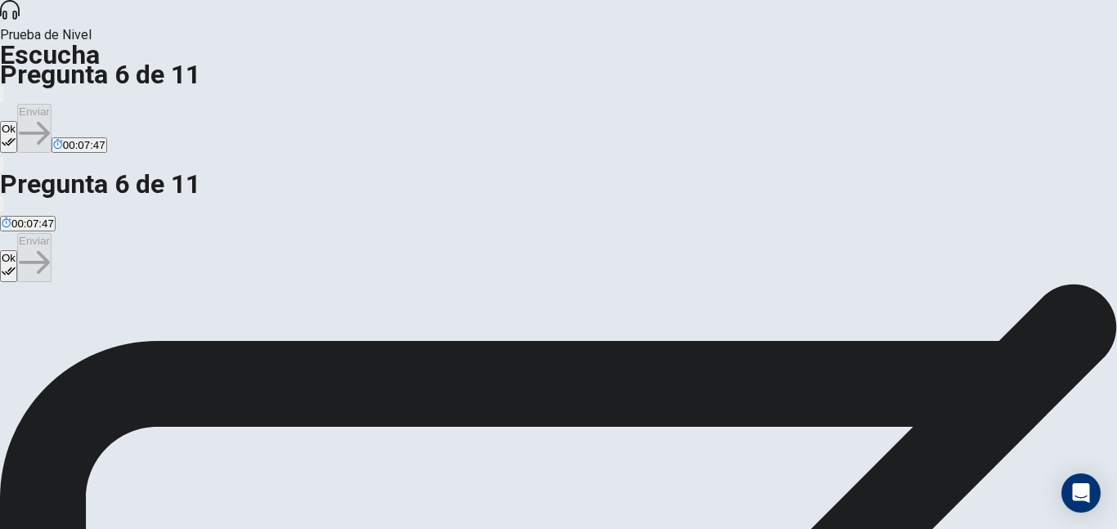
click at [16, 135] on icon "button" at bounding box center [9, 142] width 14 height 14
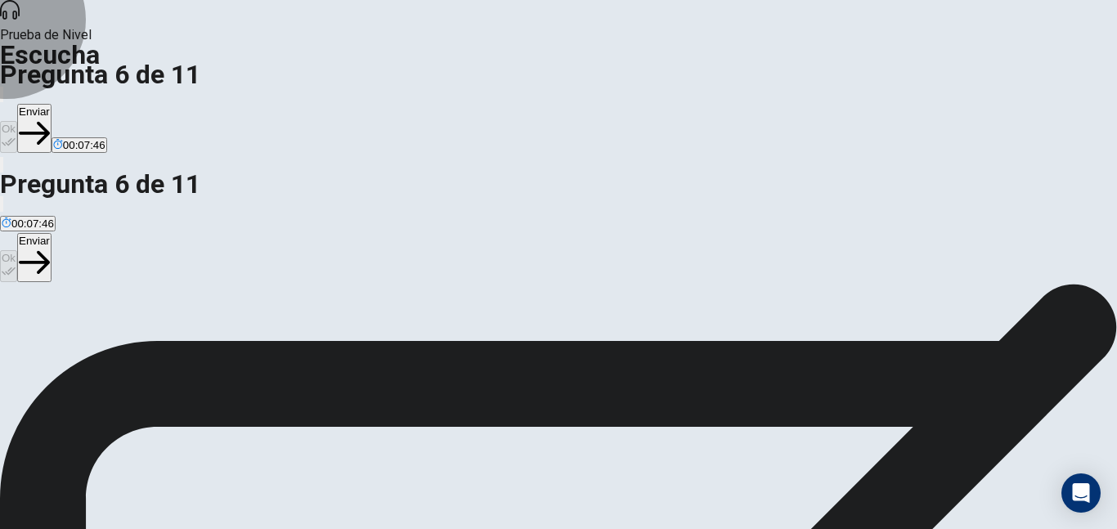
click at [52, 104] on button "Enviar" at bounding box center [34, 128] width 34 height 49
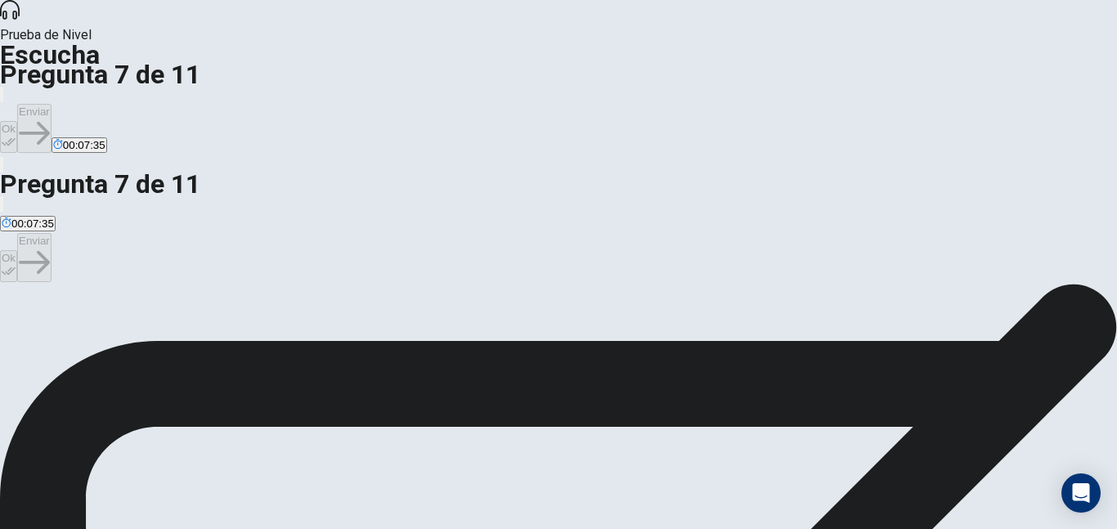
click at [433, 349] on span "[DATE], an hour before the presentation." at bounding box center [409, 343] width 195 height 12
click at [17, 121] on button "Ok" at bounding box center [8, 137] width 17 height 32
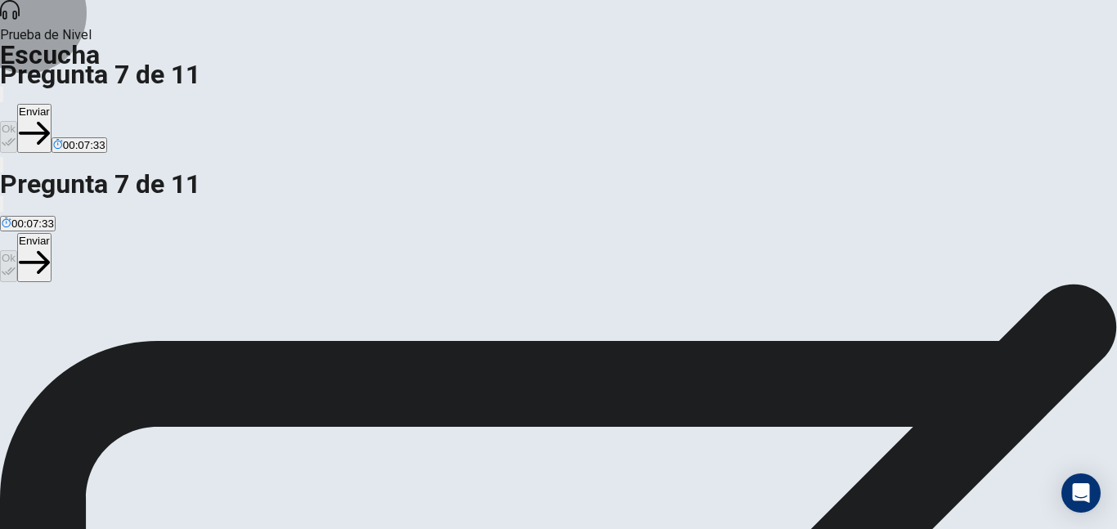
click at [52, 104] on button "Enviar" at bounding box center [34, 128] width 34 height 49
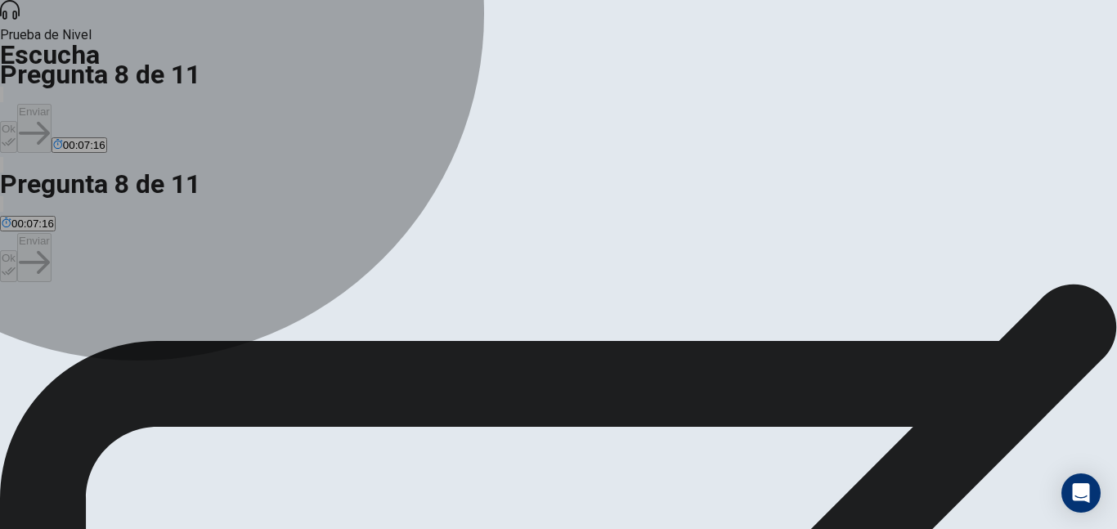
click at [468, 349] on span "Financial reports and market research." at bounding box center [561, 343] width 186 height 12
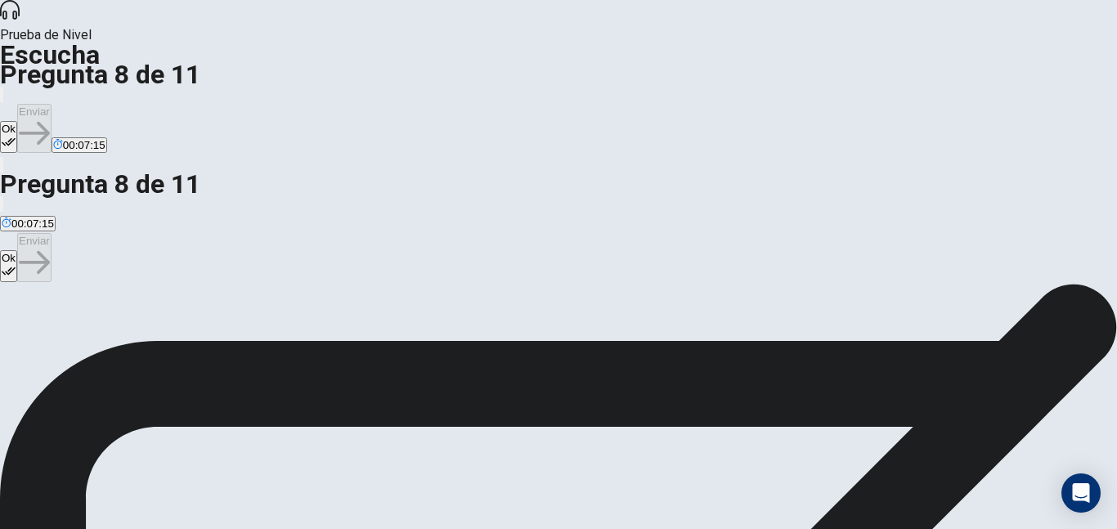
click at [17, 121] on button "Ok" at bounding box center [8, 137] width 17 height 32
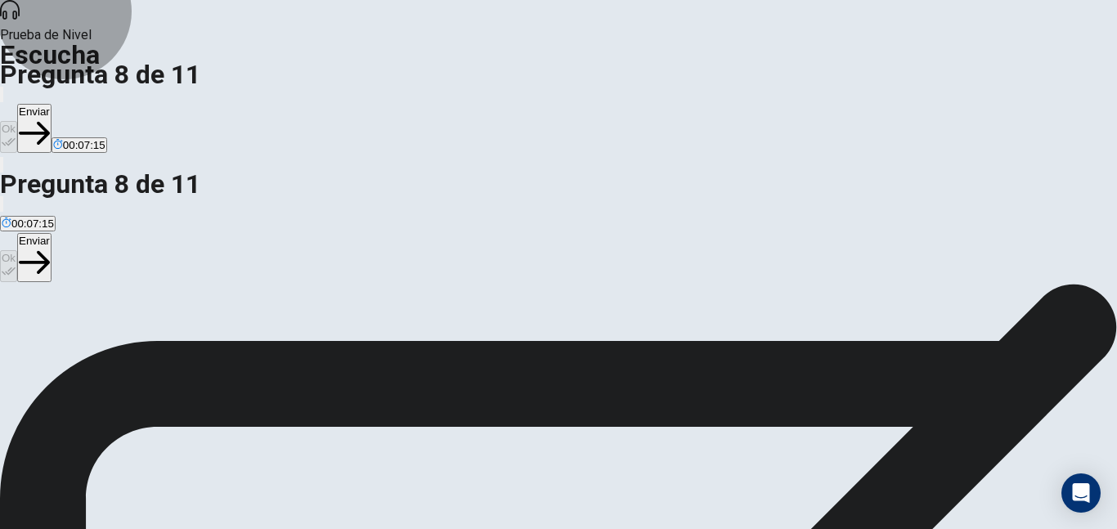
click at [50, 118] on icon "button" at bounding box center [34, 133] width 31 height 31
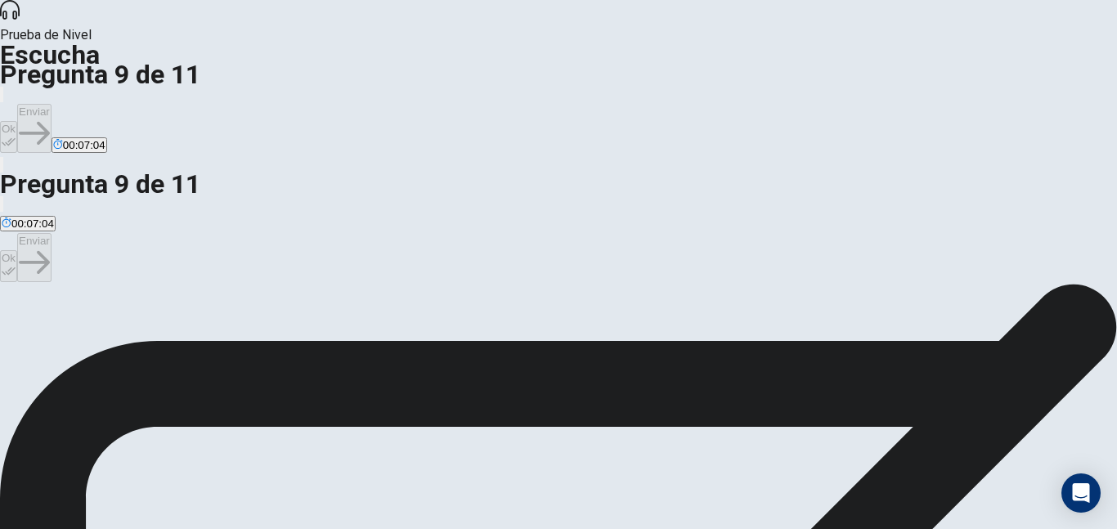
click at [444, 337] on span "Confident but focused on key improvements." at bounding box center [336, 343] width 216 height 12
click at [16, 135] on icon "button" at bounding box center [9, 142] width 14 height 14
click at [52, 104] on button "Enviar" at bounding box center [34, 128] width 34 height 49
click at [17, 121] on button "Ok" at bounding box center [8, 137] width 17 height 32
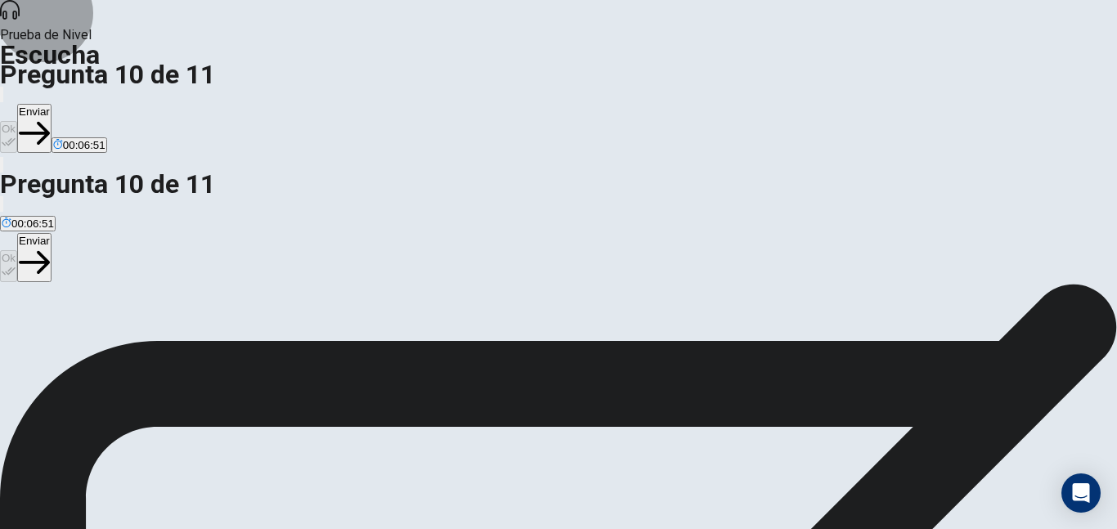
click at [52, 104] on button "Enviar" at bounding box center [34, 128] width 34 height 49
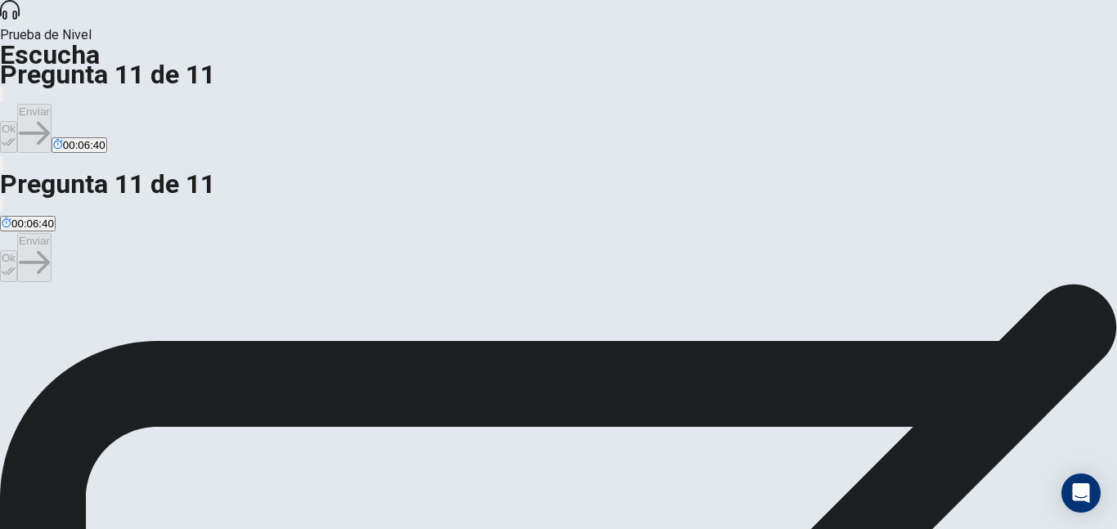
click at [432, 337] on span "To prevent any technical problems during the presentation." at bounding box center [290, 343] width 283 height 12
click at [16, 135] on icon "button" at bounding box center [9, 142] width 14 height 14
click at [52, 104] on button "Enviar" at bounding box center [34, 128] width 34 height 49
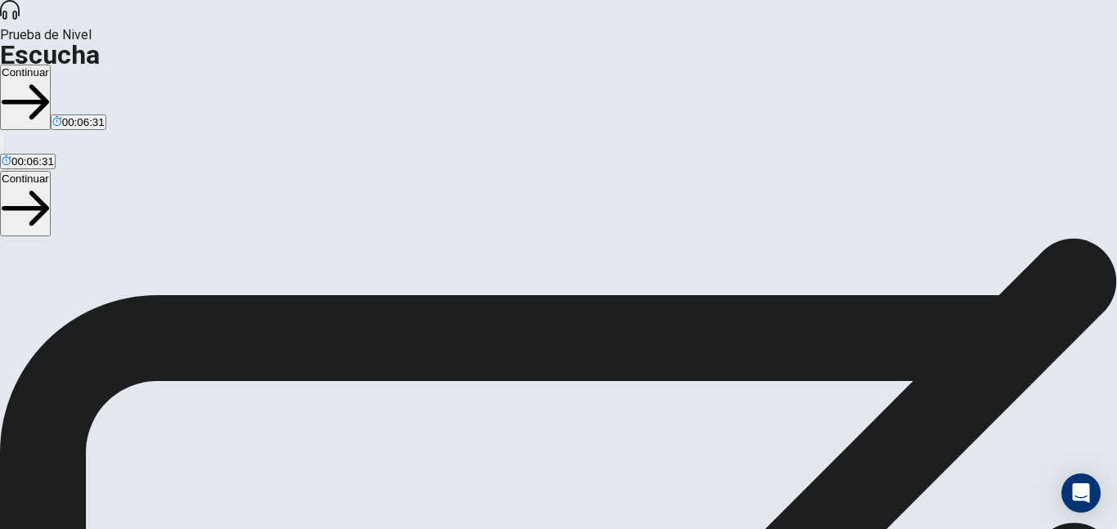
click at [51, 65] on button "Continuar" at bounding box center [25, 97] width 51 height 65
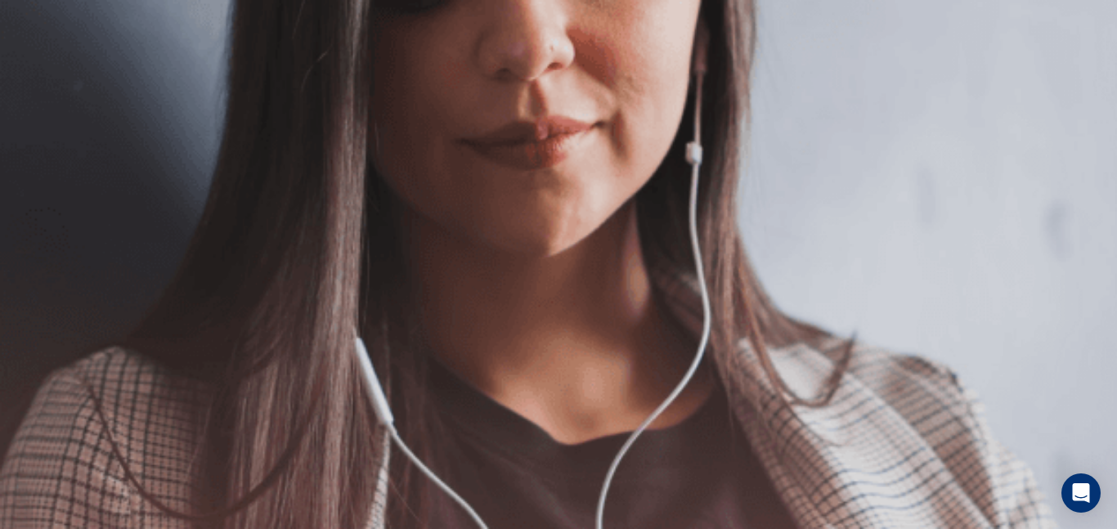
scroll to position [164, 0]
click at [51, 84] on button "Continuar" at bounding box center [25, 116] width 51 height 65
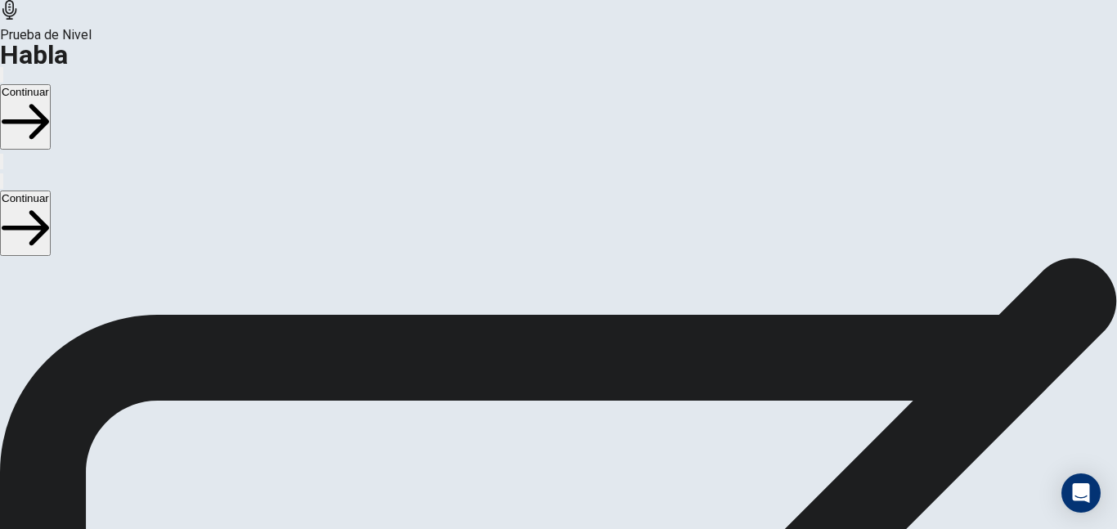
click at [583, 384] on div at bounding box center [558, 411] width 49 height 55
click at [556, 453] on icon "Play Audio" at bounding box center [549, 463] width 16 height 20
click at [51, 84] on button "Continuar" at bounding box center [25, 116] width 51 height 65
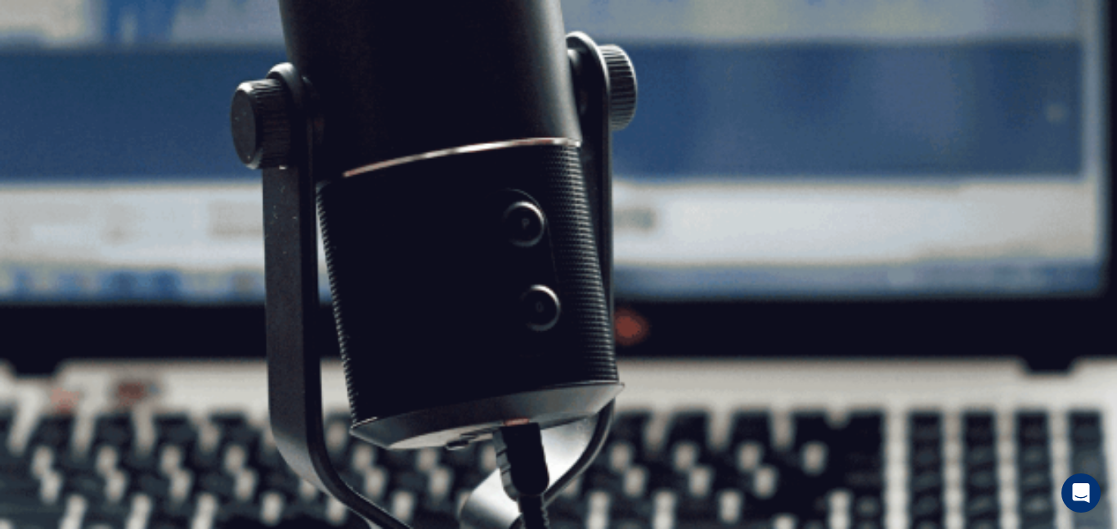
click at [51, 84] on button "Continuar" at bounding box center [25, 116] width 51 height 65
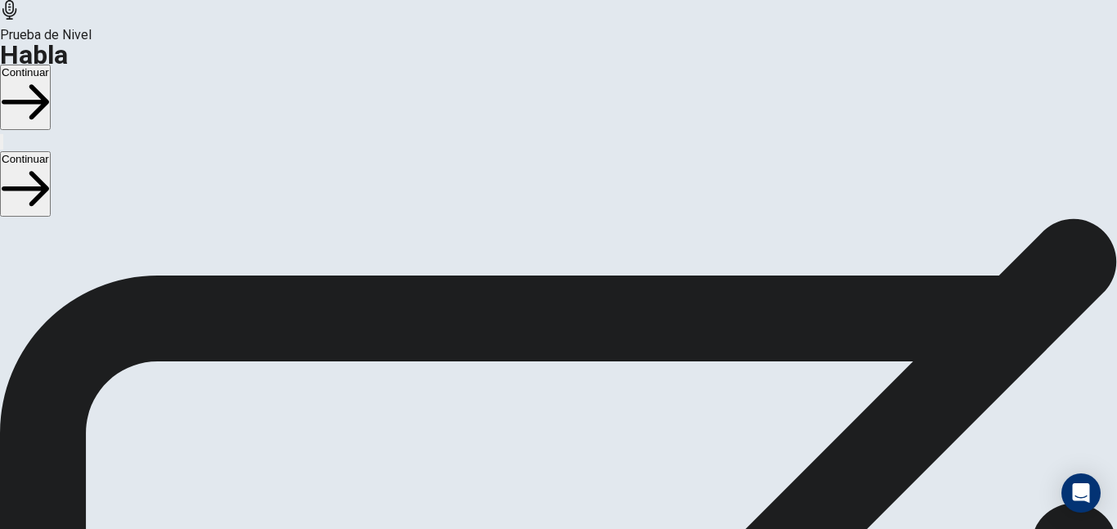
scroll to position [66, 0]
click at [51, 65] on button "Continuar" at bounding box center [25, 97] width 51 height 65
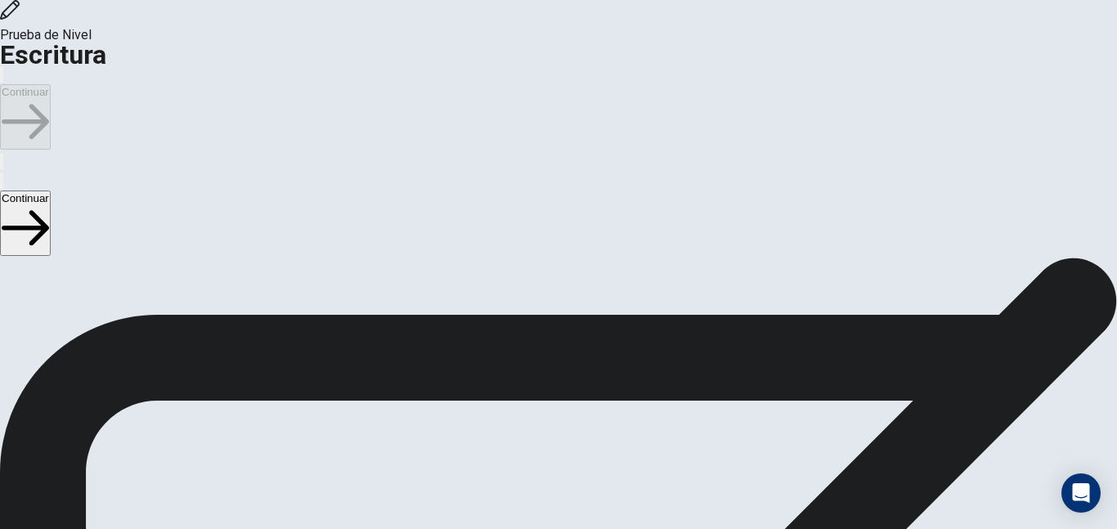
scroll to position [14, 0]
click at [51, 84] on button "Continuar" at bounding box center [25, 116] width 51 height 65
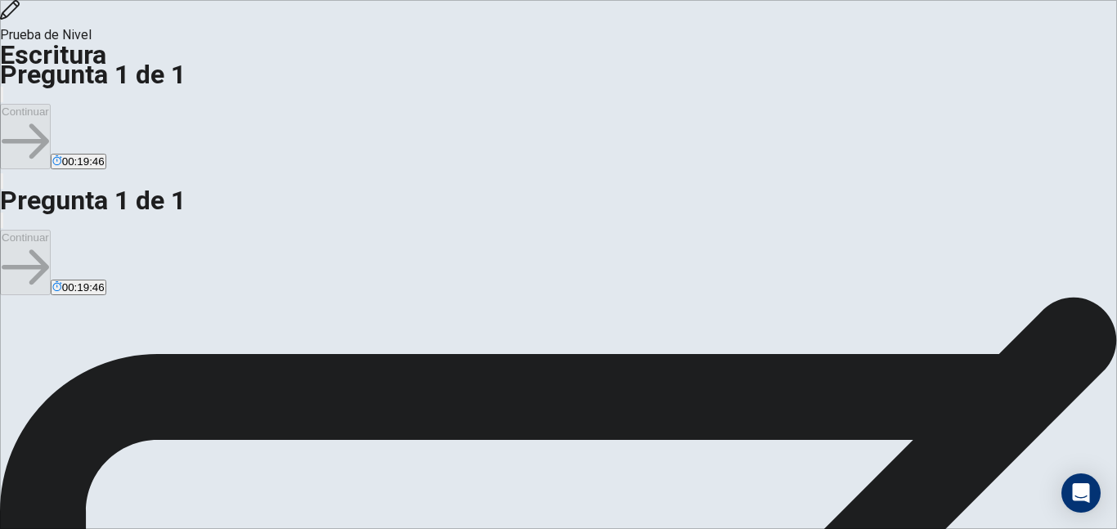
scroll to position [82, 0]
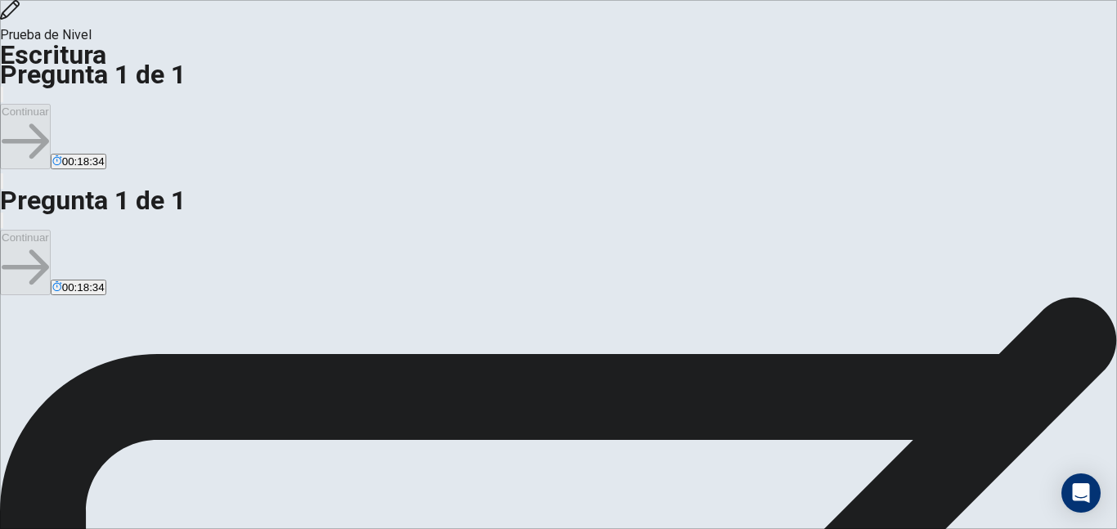
drag, startPoint x: 787, startPoint y: 138, endPoint x: 751, endPoint y: 138, distance: 36.8
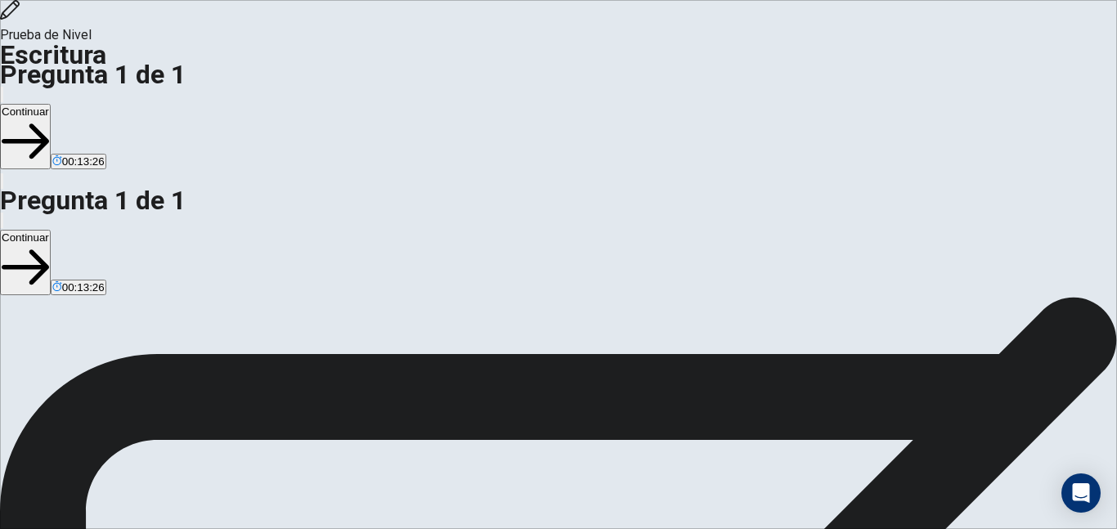
type textarea "I believe that people must select public transportation for living. It is a bet…"
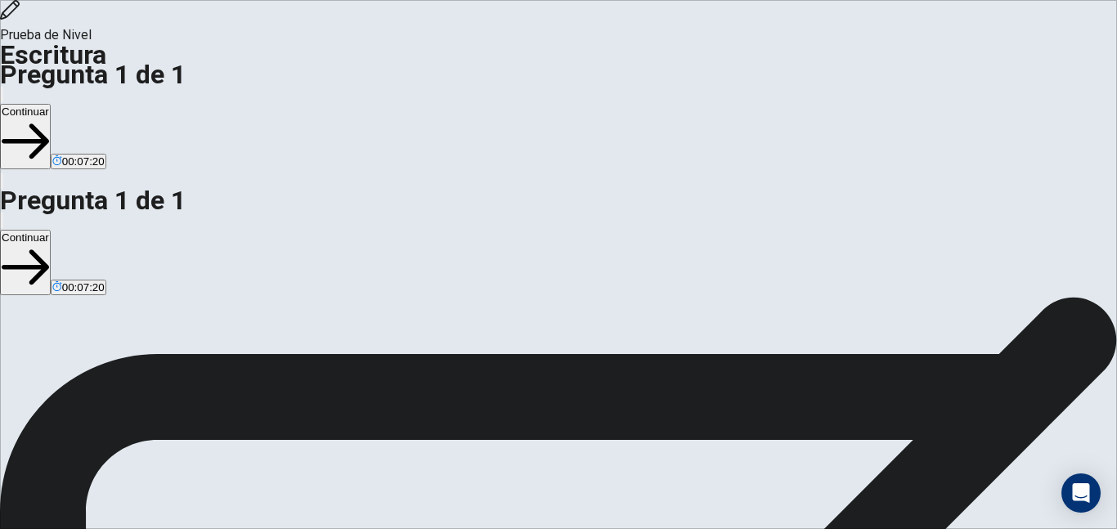
drag, startPoint x: 934, startPoint y: 156, endPoint x: 850, endPoint y: 159, distance: 84.3
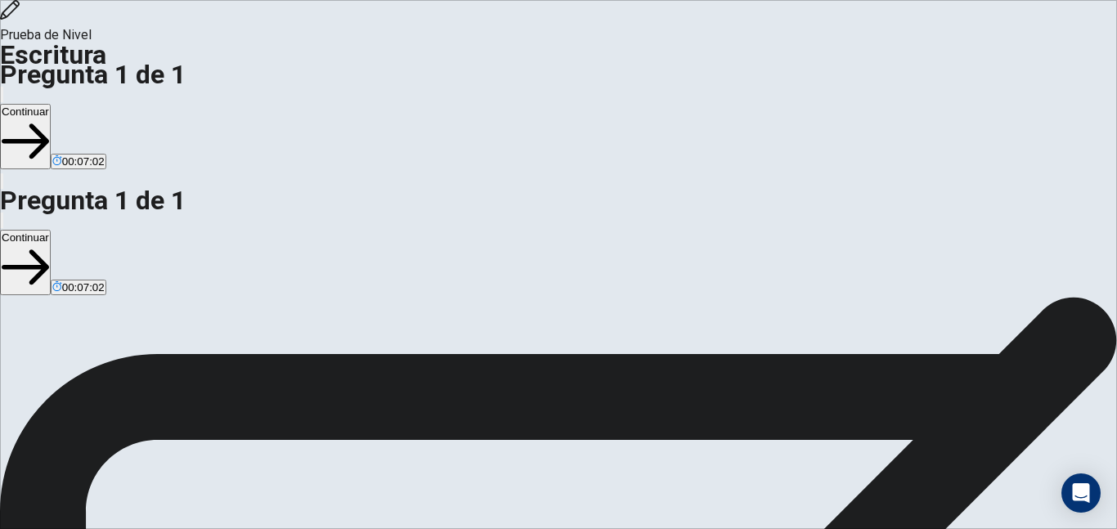
drag, startPoint x: 889, startPoint y: 158, endPoint x: 850, endPoint y: 159, distance: 38.4
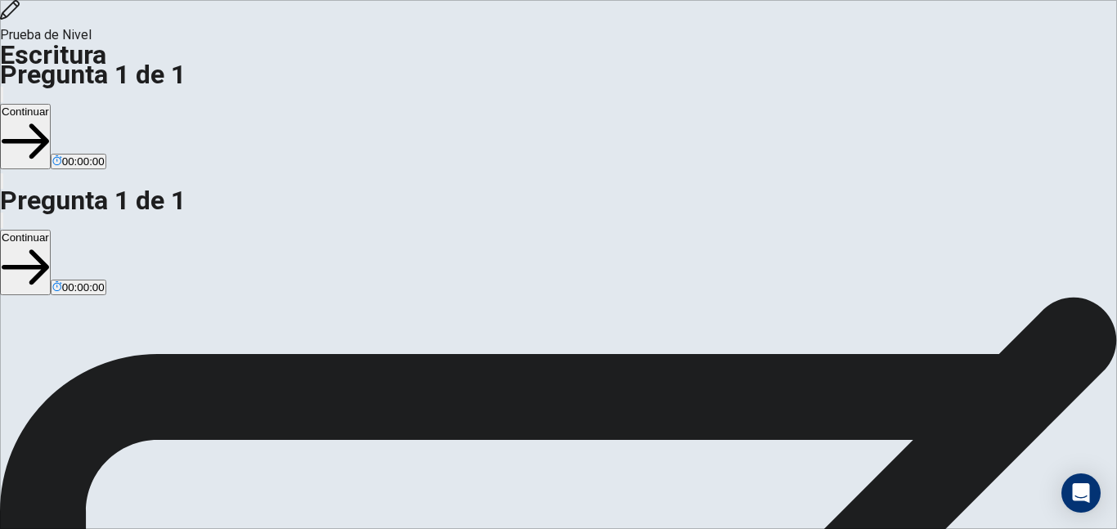
type textarea "I believe that people must select public transportation for living. It is a bet…"
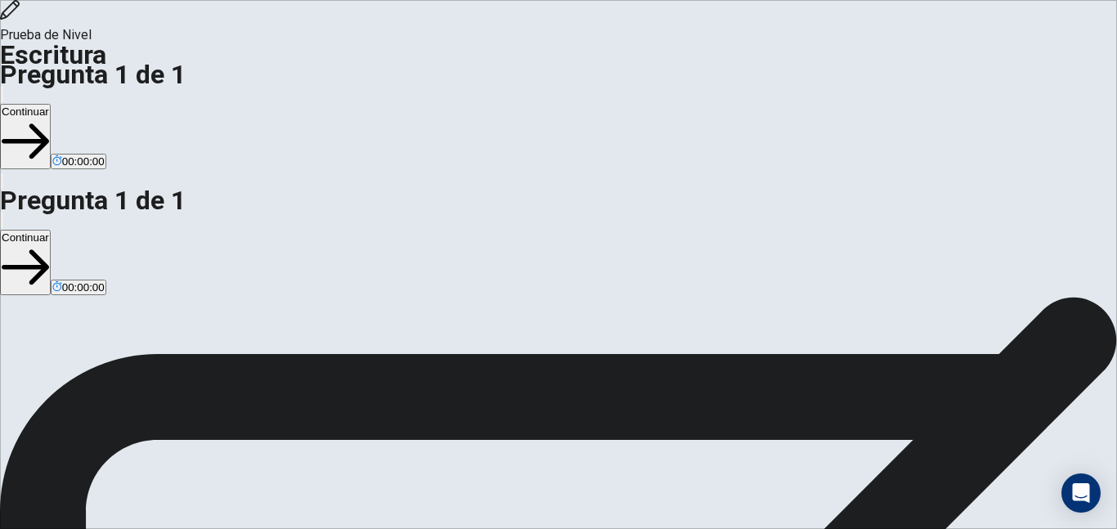
drag, startPoint x: 547, startPoint y: 374, endPoint x: 837, endPoint y: 4, distance: 470.0
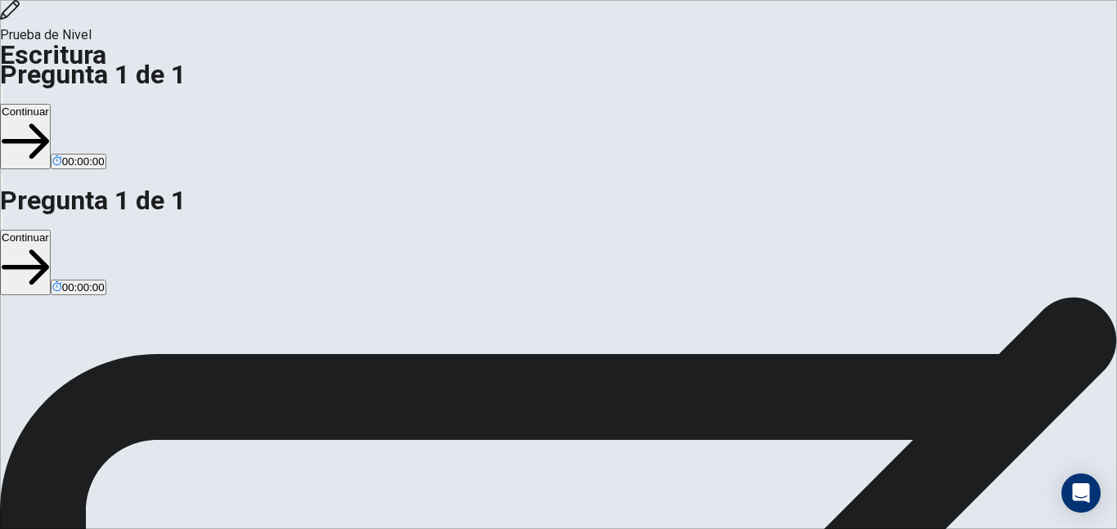
drag, startPoint x: 564, startPoint y: 384, endPoint x: 729, endPoint y: 230, distance: 226.2
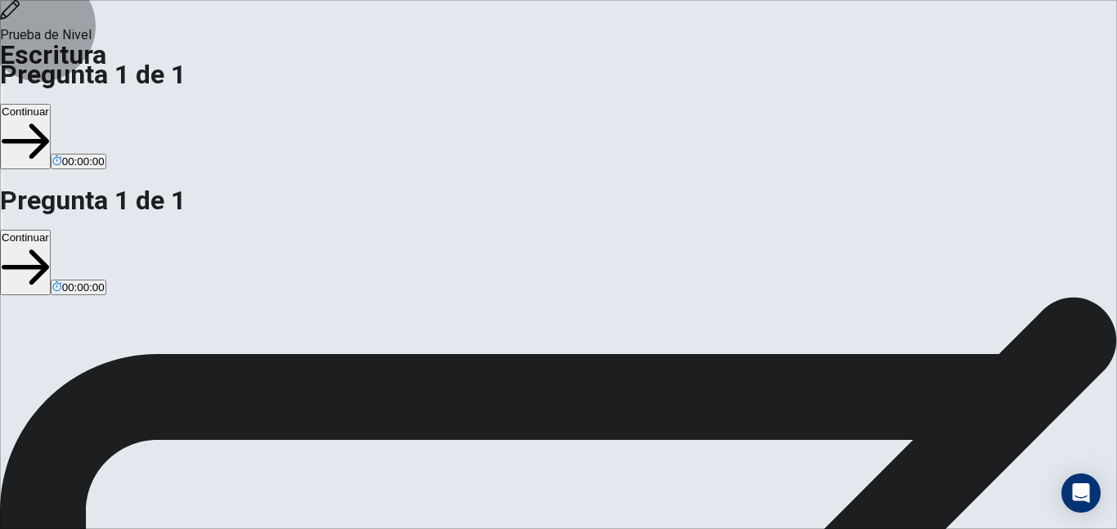
drag, startPoint x: 554, startPoint y: 388, endPoint x: 735, endPoint y: 87, distance: 351.7
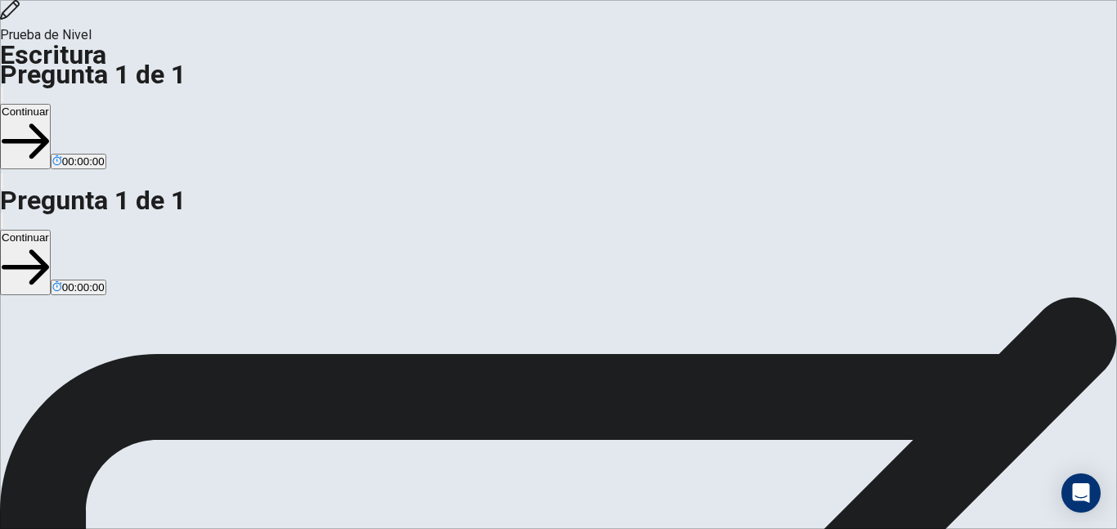
drag, startPoint x: 576, startPoint y: 376, endPoint x: 640, endPoint y: 263, distance: 129.6
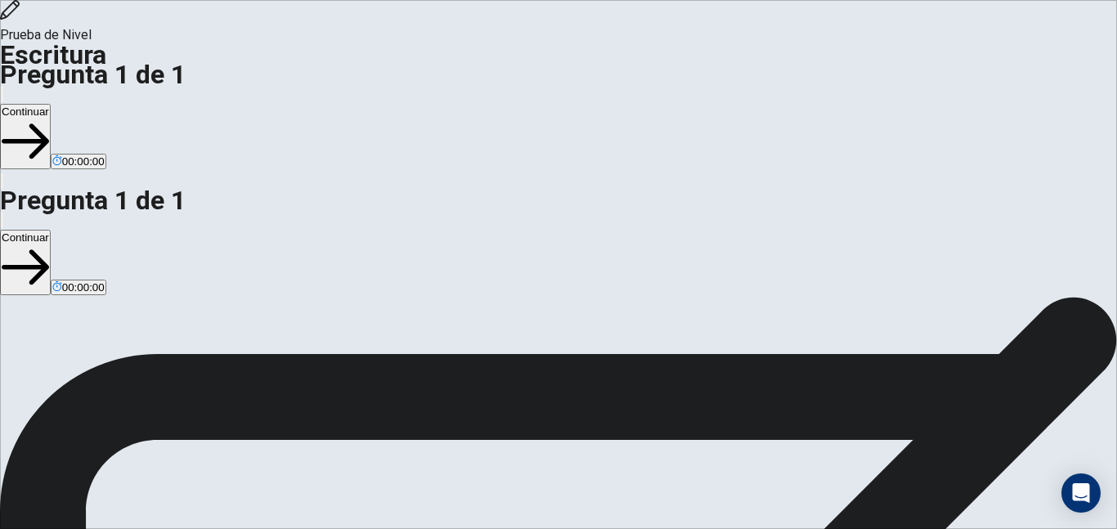
drag, startPoint x: 572, startPoint y: 393, endPoint x: 660, endPoint y: 216, distance: 197.5
drag, startPoint x: 562, startPoint y: 373, endPoint x: 814, endPoint y: 70, distance: 394.3
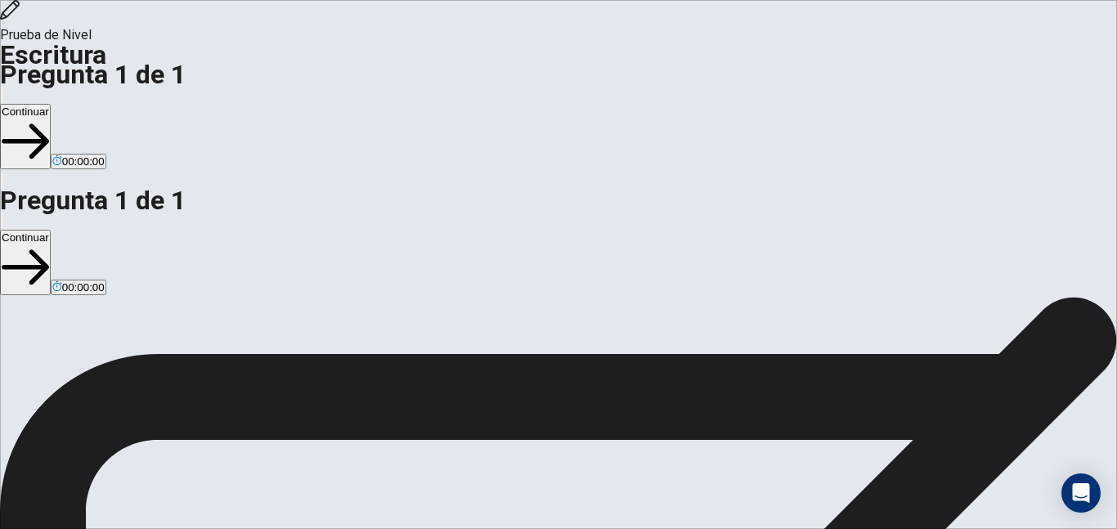
drag, startPoint x: 567, startPoint y: 375, endPoint x: 731, endPoint y: 156, distance: 273.9
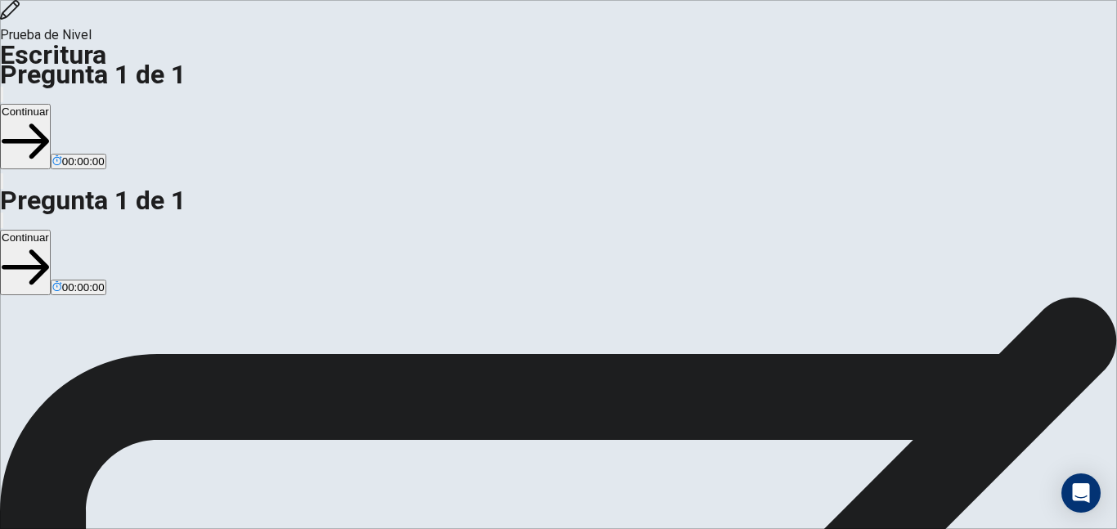
drag, startPoint x: 571, startPoint y: 369, endPoint x: 777, endPoint y: 86, distance: 350.0
drag, startPoint x: 564, startPoint y: 383, endPoint x: 593, endPoint y: 298, distance: 89.7
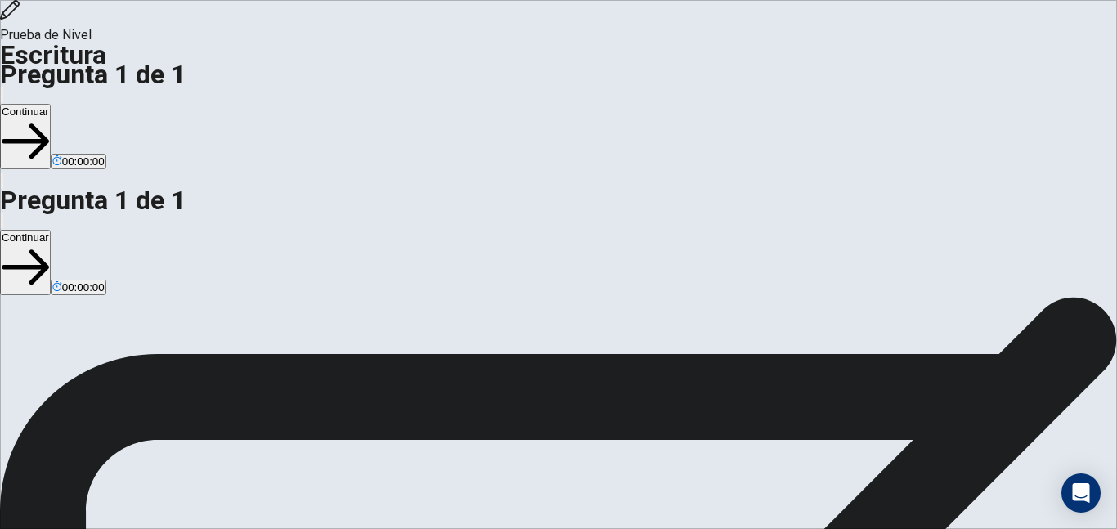
drag, startPoint x: 551, startPoint y: 372, endPoint x: 720, endPoint y: 98, distance: 321.6
drag, startPoint x: 568, startPoint y: 377, endPoint x: 747, endPoint y: 137, distance: 299.1
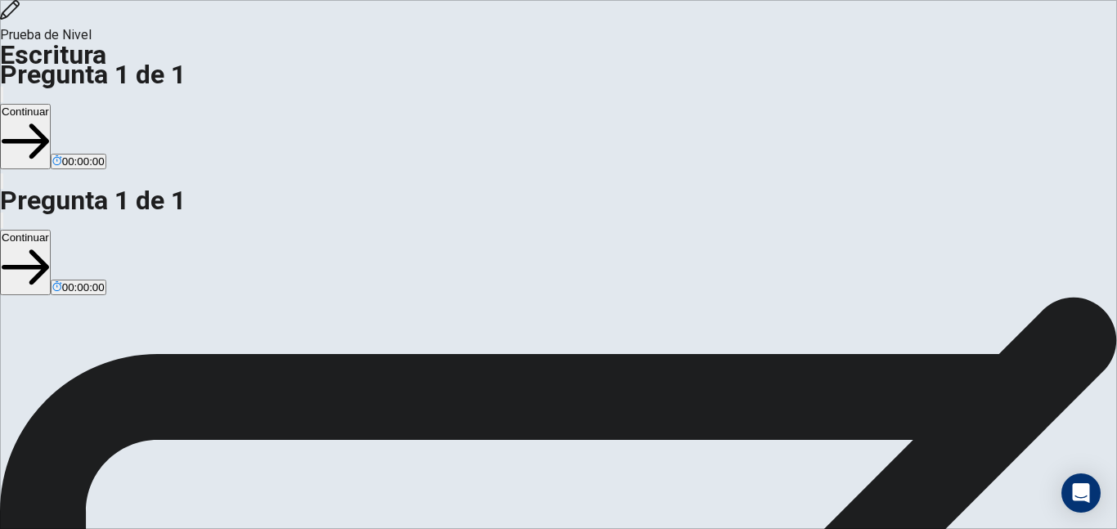
click at [1070, 497] on div "Open Intercom Messenger" at bounding box center [1081, 493] width 43 height 43
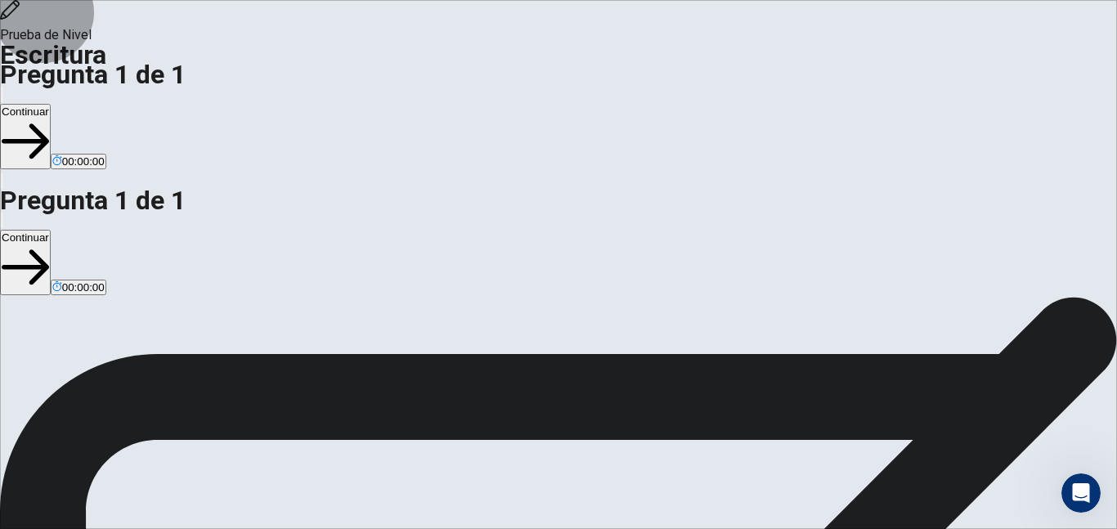
click at [1074, 488] on icon "Open Intercom Messenger" at bounding box center [1078, 491] width 27 height 27
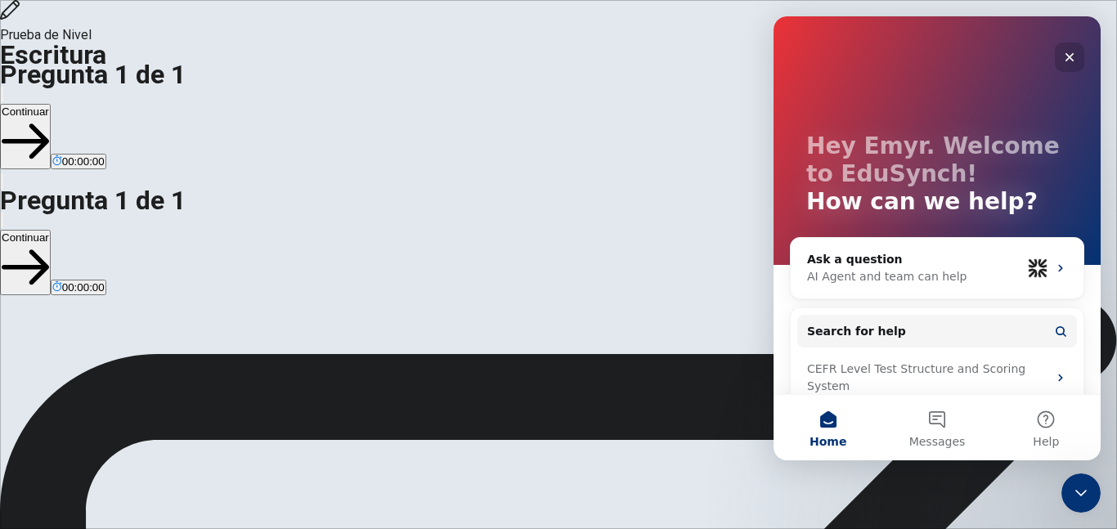
click at [1074, 55] on icon "Close" at bounding box center [1069, 57] width 13 height 13
